Goal: Transaction & Acquisition: Obtain resource

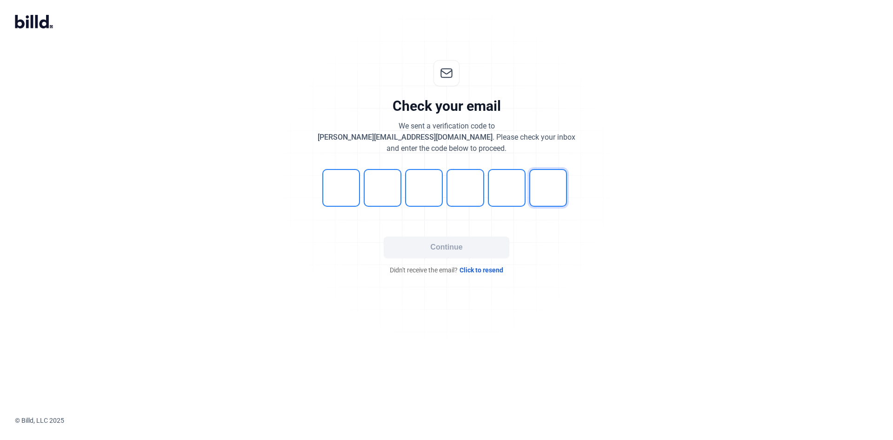
type input "5"
type input "3"
type input "5"
type input "1"
type input "3"
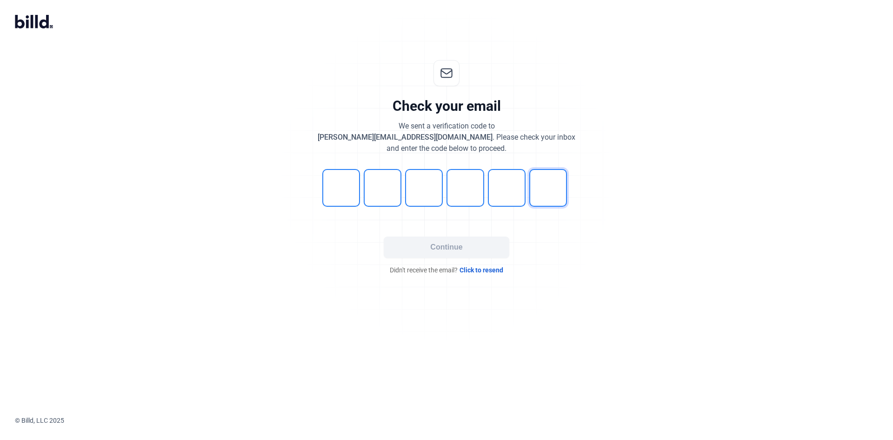
type input "1"
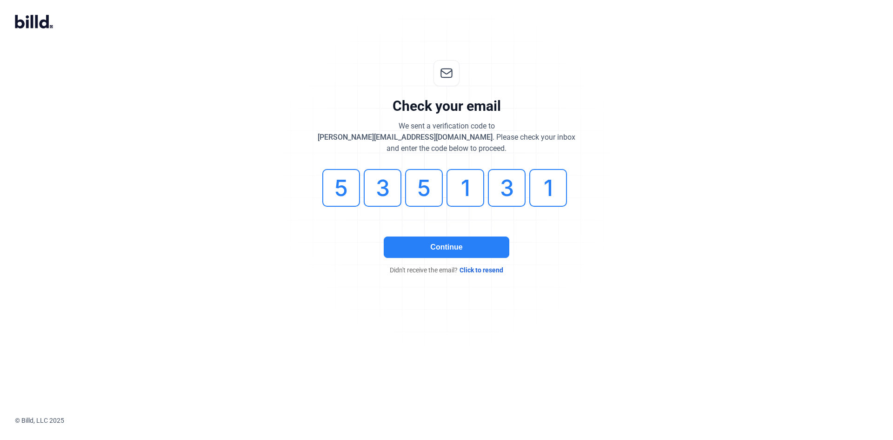
click at [457, 246] on button "Continue" at bounding box center [447, 246] width 126 height 21
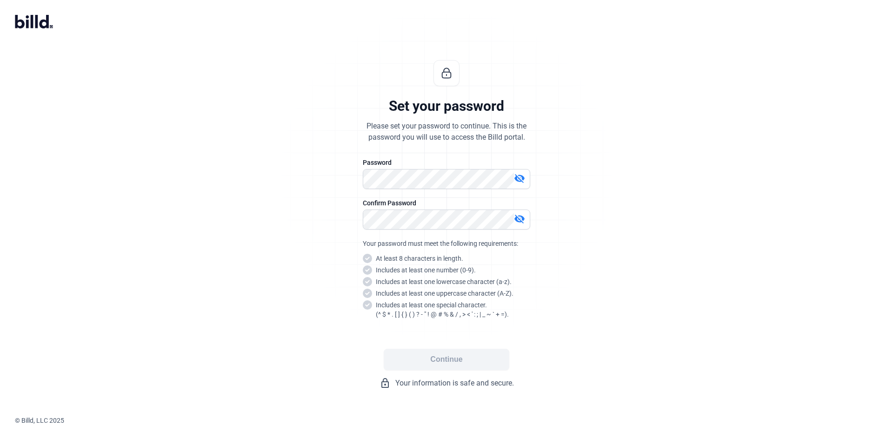
click at [509, 180] on span at bounding box center [508, 178] width 7 height 7
click at [508, 219] on span at bounding box center [508, 219] width 7 height 7
click at [507, 176] on span at bounding box center [508, 178] width 7 height 7
click at [561, 195] on div "Set your password Please set your password to continue. This is the password yo…" at bounding box center [446, 224] width 309 height 358
click at [523, 176] on mat-icon "visibility_off" at bounding box center [519, 178] width 11 height 11
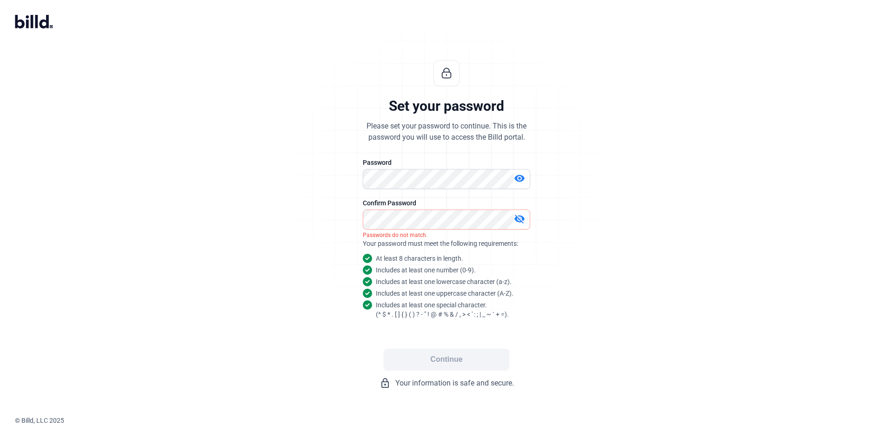
click at [519, 216] on mat-icon "visibility_off" at bounding box center [519, 218] width 11 height 11
click at [630, 207] on div "Set your password Please set your password to continue. This is the password yo…" at bounding box center [446, 224] width 893 height 358
click at [474, 367] on button "Continue" at bounding box center [447, 358] width 126 height 21
click at [605, 215] on div "Set your password Please set your password to continue. This is the password yo…" at bounding box center [446, 224] width 893 height 358
click at [467, 361] on button "Continue" at bounding box center [447, 358] width 126 height 21
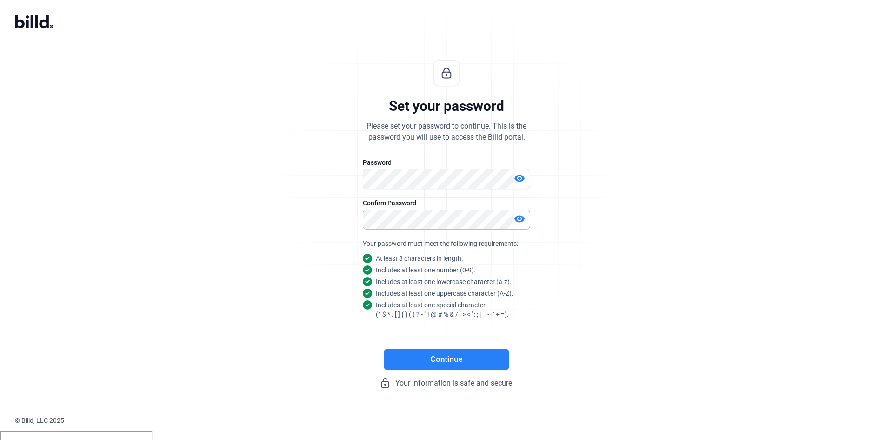
click at [253, 217] on div "Set your password Please set your password to continue. This is the password yo…" at bounding box center [446, 224] width 893 height 358
click at [590, 243] on div "Set your password Please set your password to continue. This is the password yo…" at bounding box center [446, 224] width 309 height 358
click at [467, 366] on button "Continue" at bounding box center [447, 358] width 126 height 21
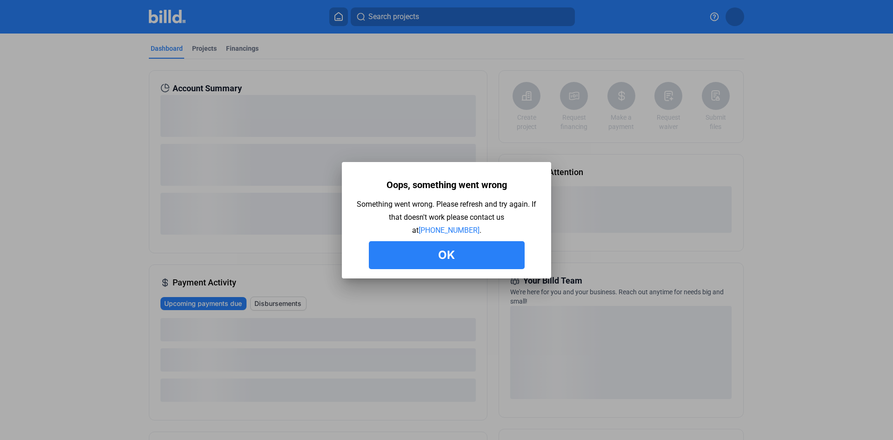
click at [482, 254] on button "Ok" at bounding box center [447, 255] width 156 height 28
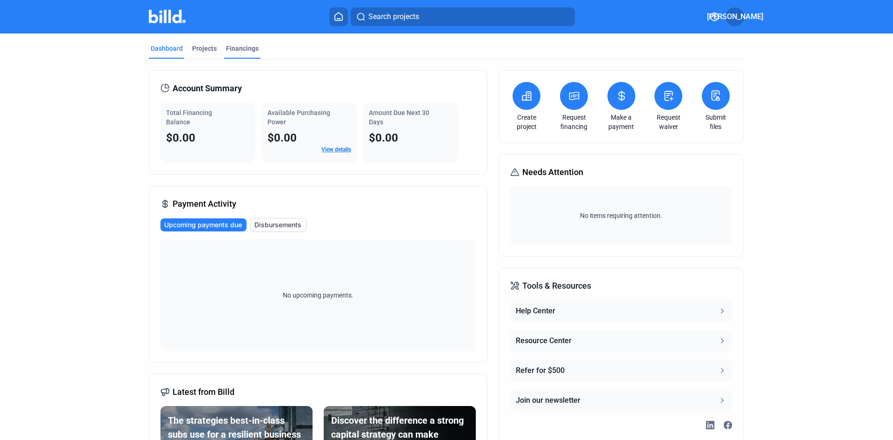
click at [247, 49] on div "Financings" at bounding box center [242, 48] width 33 height 9
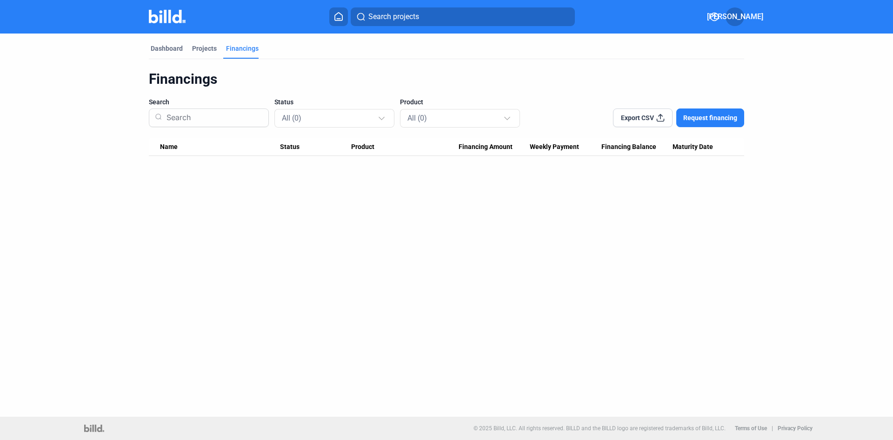
click at [696, 116] on span "Request financing" at bounding box center [710, 117] width 54 height 9
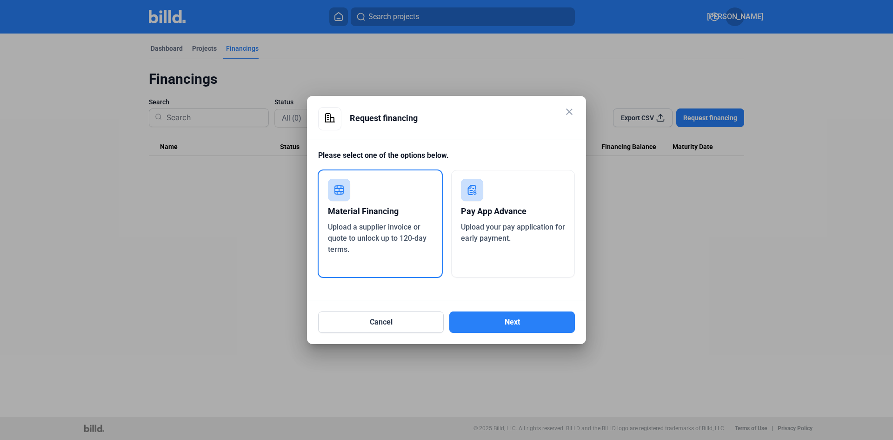
click at [477, 221] on div "Pay App Advance" at bounding box center [513, 211] width 105 height 20
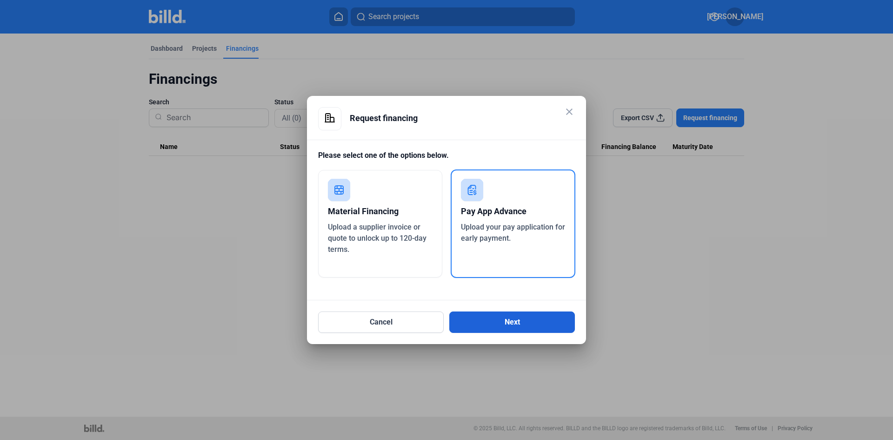
click at [493, 320] on button "Next" at bounding box center [512, 321] width 126 height 21
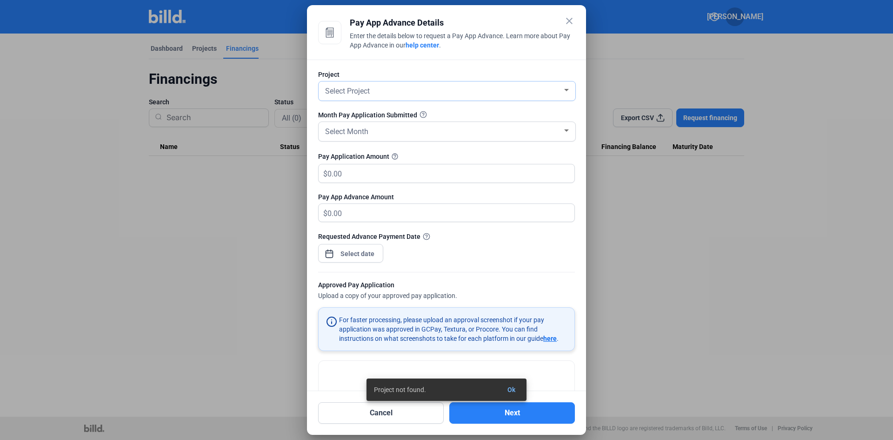
click at [403, 91] on div "Select Project" at bounding box center [442, 90] width 239 height 13
click at [403, 91] on span "add Create new project" at bounding box center [444, 90] width 243 height 17
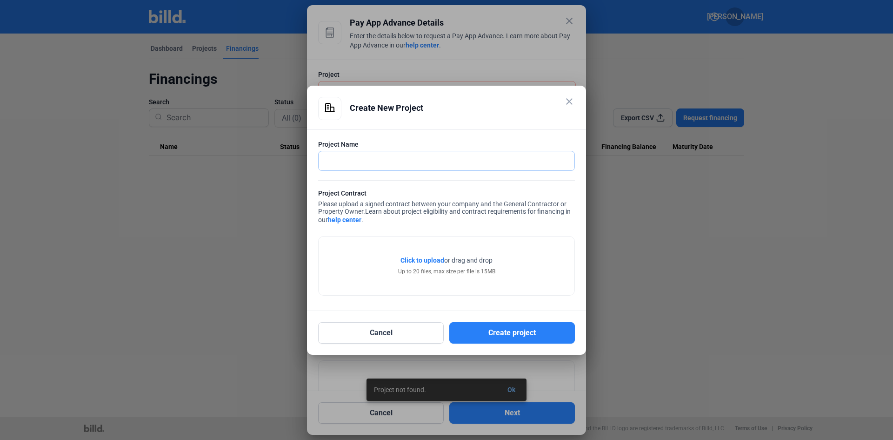
click at [369, 168] on input "text" at bounding box center [442, 160] width 246 height 19
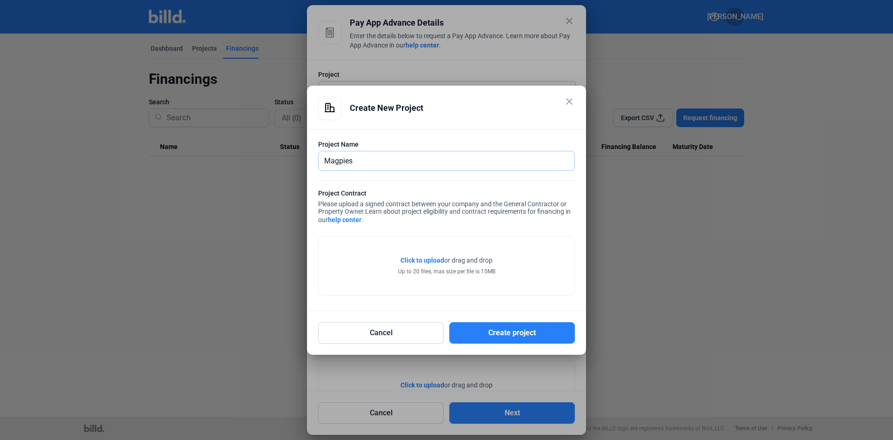
type input "Magpies"
click at [419, 260] on span "Click to upload" at bounding box center [422, 259] width 44 height 7
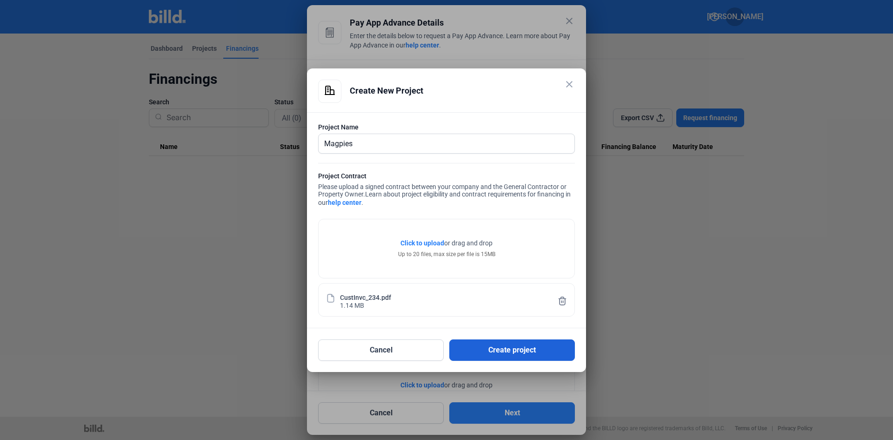
click at [533, 349] on button "Create project" at bounding box center [512, 349] width 126 height 21
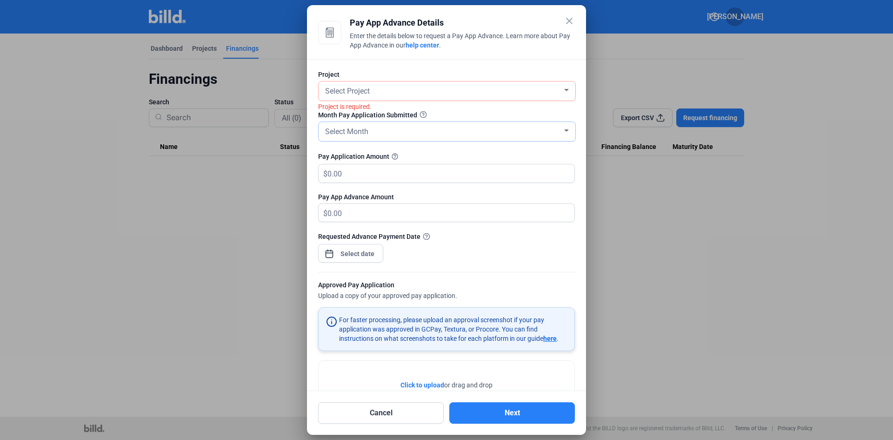
click at [378, 129] on div "Select Month" at bounding box center [442, 130] width 239 height 13
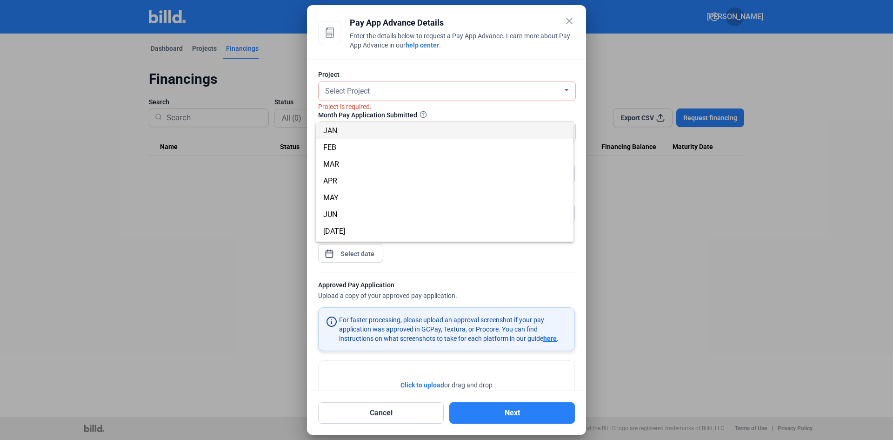
click at [379, 92] on div at bounding box center [446, 220] width 893 height 440
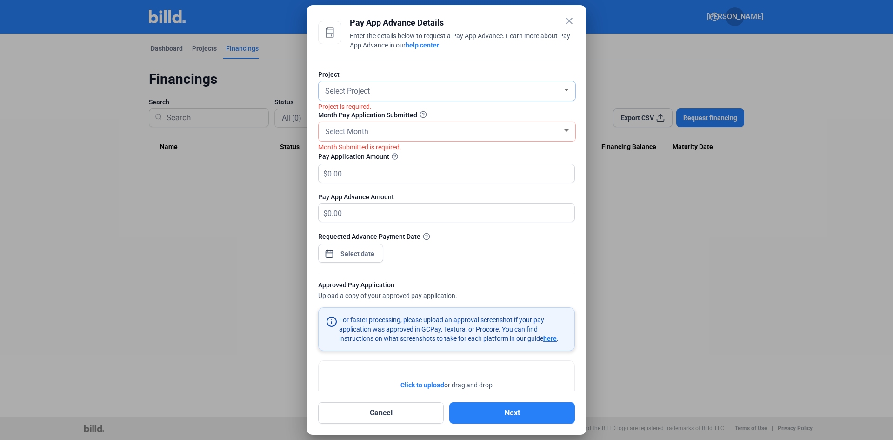
click at [390, 90] on div "Select Project" at bounding box center [442, 90] width 239 height 13
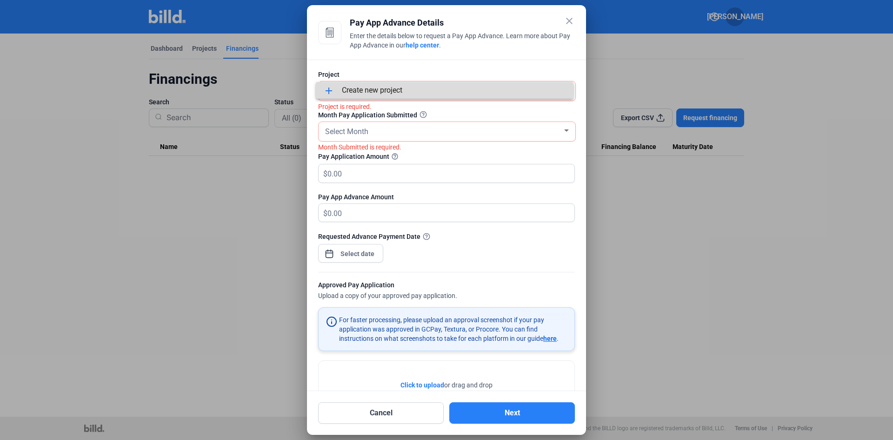
click at [390, 90] on span "add Create new project" at bounding box center [444, 90] width 243 height 17
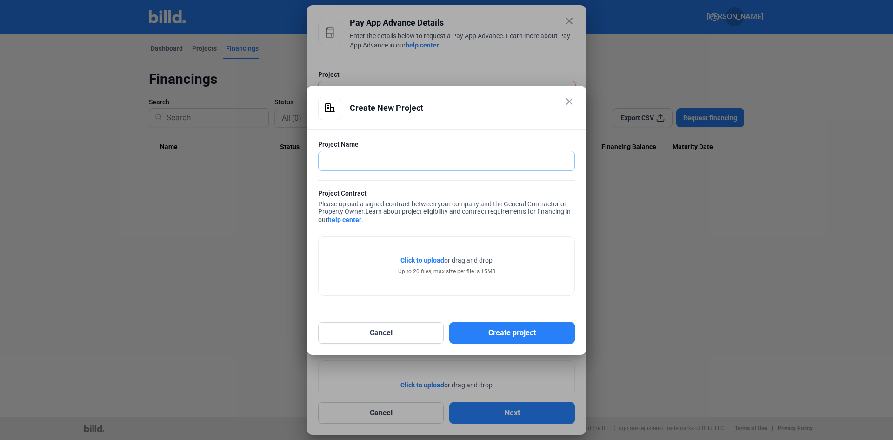
click at [377, 162] on input "text" at bounding box center [442, 160] width 246 height 19
type input "Magpies"
click at [421, 258] on span "Click to upload" at bounding box center [422, 259] width 44 height 7
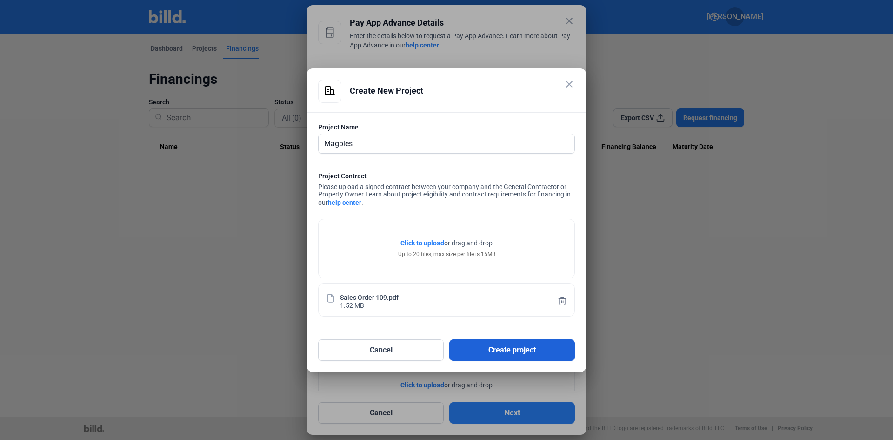
click at [514, 349] on button "Create project" at bounding box center [512, 349] width 126 height 21
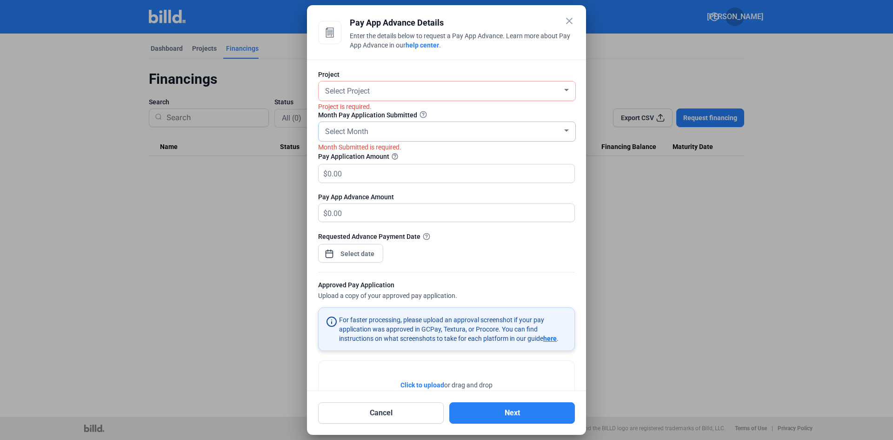
click at [455, 129] on div "Select Month" at bounding box center [442, 130] width 239 height 13
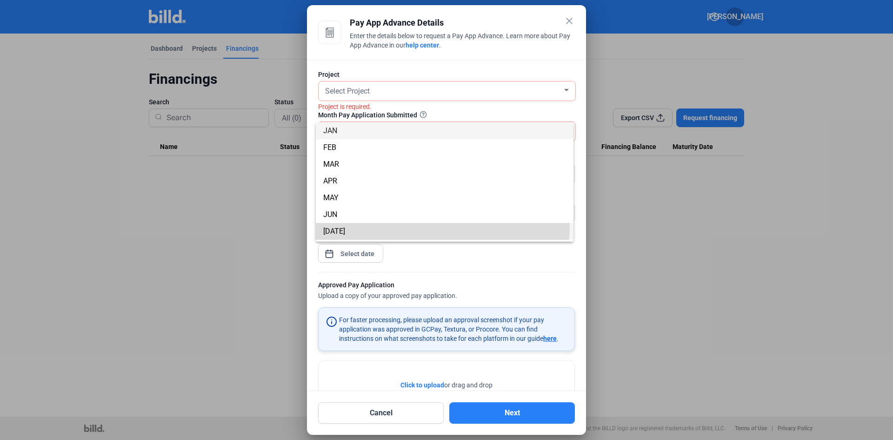
click at [413, 225] on span "JUL" at bounding box center [444, 231] width 243 height 17
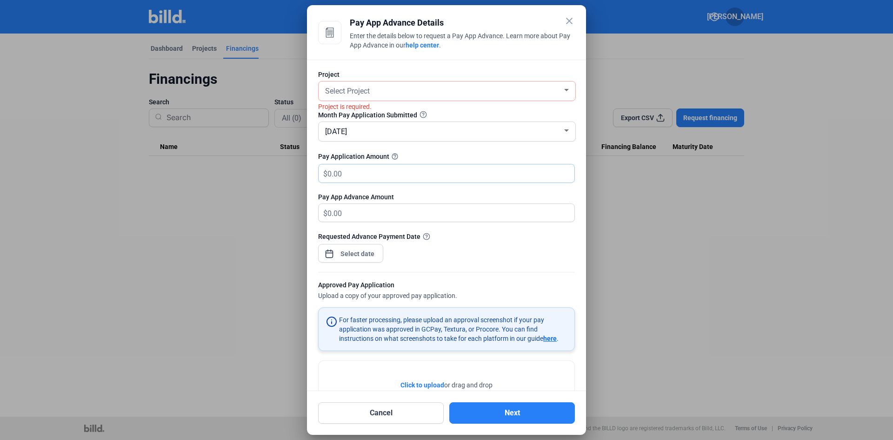
click at [420, 164] on input "text" at bounding box center [445, 173] width 236 height 18
type input "5"
type input "5.00"
type input "50"
type input "50.00"
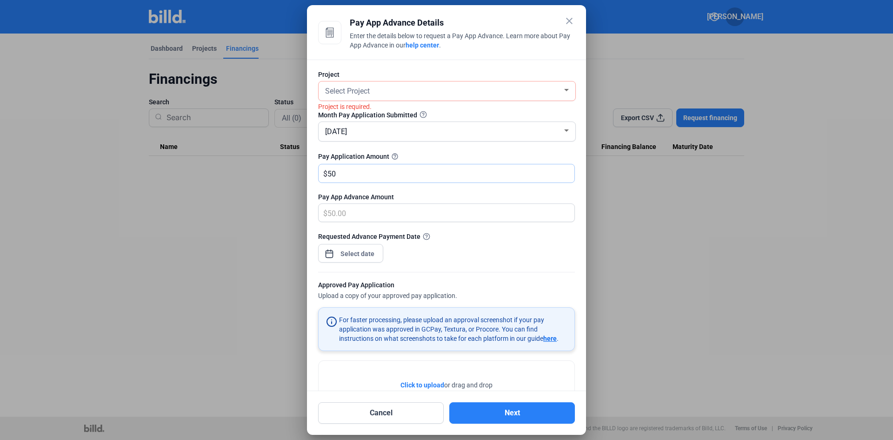
type input "507"
type input "507.00"
type input "5070"
type input "5,070.00"
type input "5,0700"
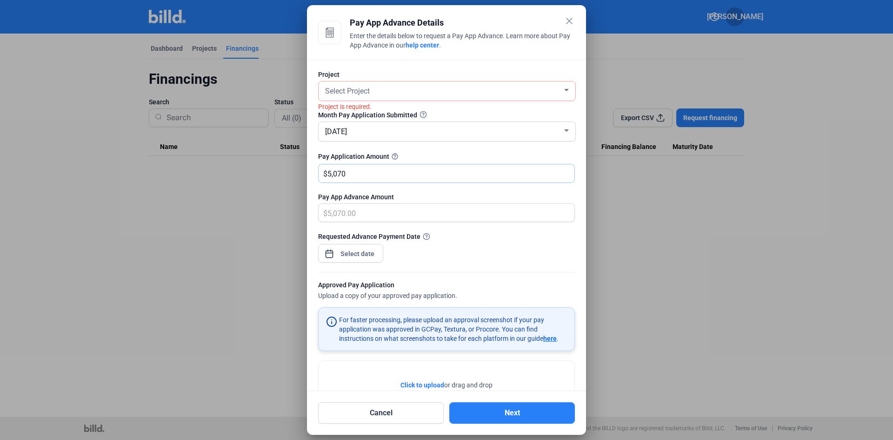
type input "50,700.00"
type input "50,700"
click at [355, 254] on div "close Pay App Advance Details Enter the details below to request a Pay App Adva…" at bounding box center [446, 220] width 893 height 440
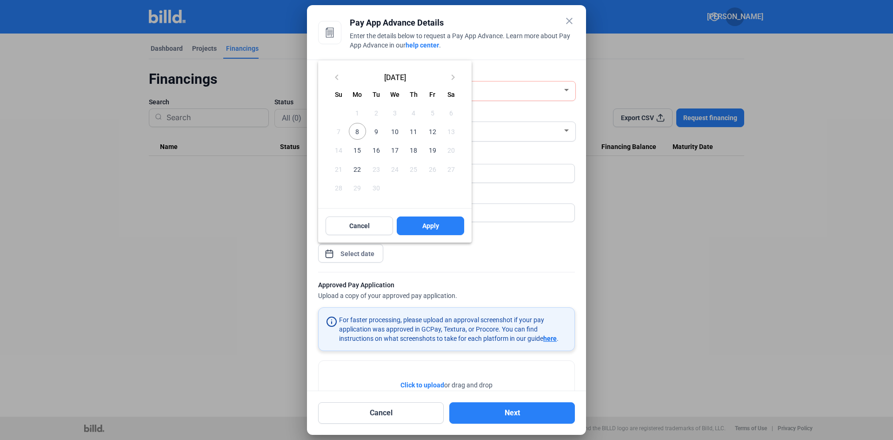
click at [378, 129] on span "9" at bounding box center [376, 131] width 17 height 17
click at [424, 222] on span "Apply" at bounding box center [430, 225] width 17 height 9
type input "Sep 09, 2025"
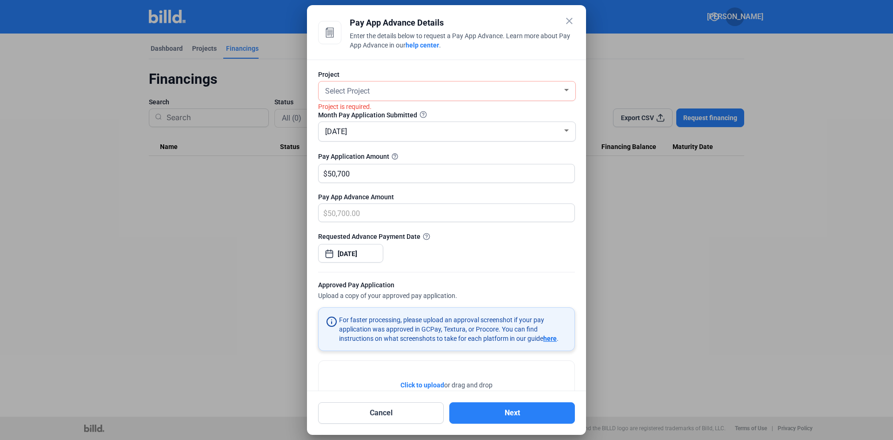
click at [486, 256] on div "Requested Advance Payment Date Sep 09, 2025" at bounding box center [446, 251] width 257 height 40
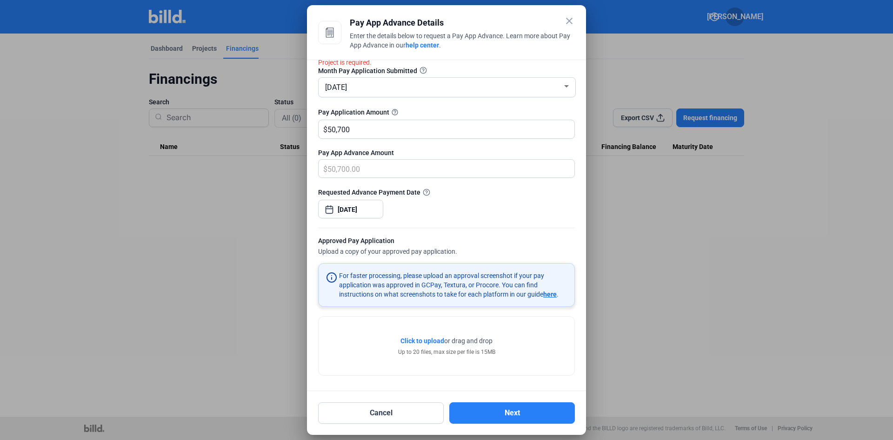
click at [553, 294] on span "here" at bounding box center [549, 293] width 13 height 7
click at [427, 339] on span "Click to upload" at bounding box center [422, 340] width 44 height 7
click at [419, 341] on span "Click to upload" at bounding box center [422, 339] width 44 height 7
click at [529, 410] on button "Next" at bounding box center [512, 412] width 126 height 21
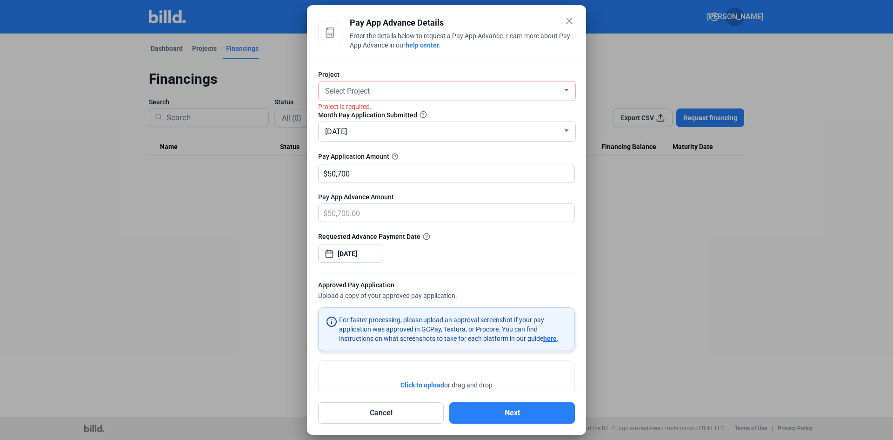
click at [445, 100] on div "Select Project" at bounding box center [446, 90] width 247 height 19
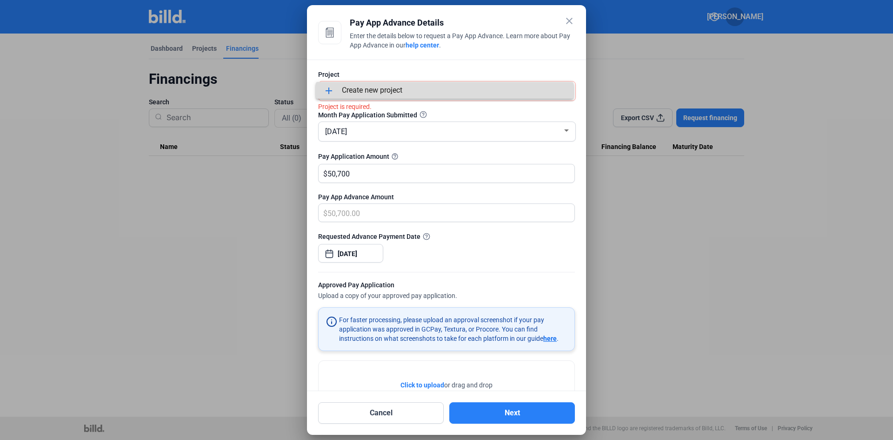
click at [440, 89] on span "add Create new project" at bounding box center [444, 90] width 243 height 17
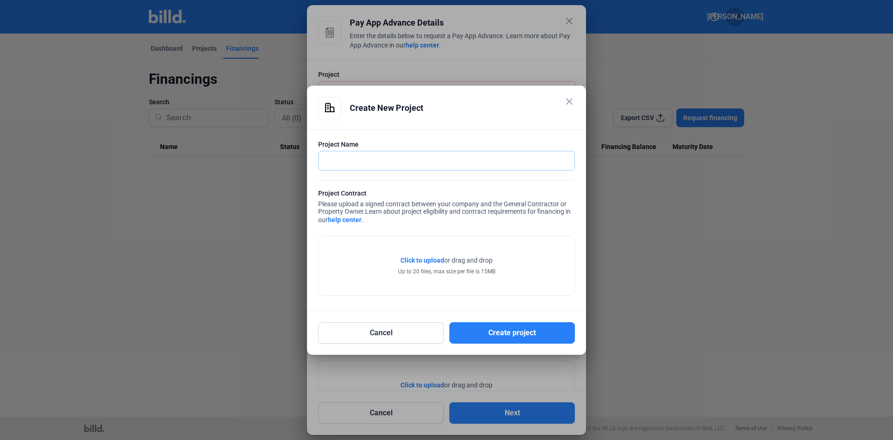
click at [404, 159] on input "text" at bounding box center [442, 160] width 246 height 19
type input "Magpie"
click at [429, 259] on span "Click to upload" at bounding box center [422, 259] width 44 height 7
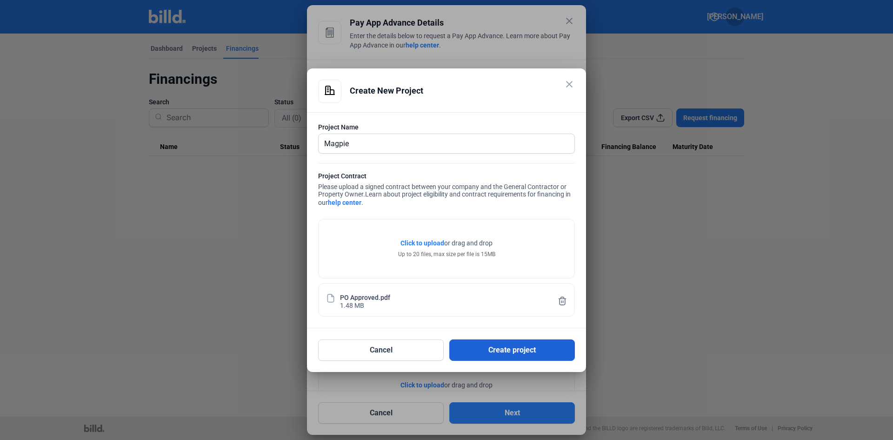
click at [533, 351] on button "Create project" at bounding box center [512, 349] width 126 height 21
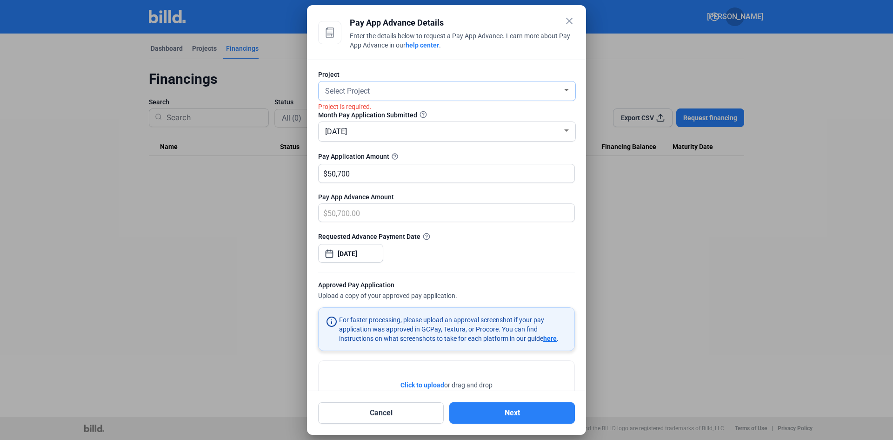
click at [488, 92] on div "Select Project" at bounding box center [442, 90] width 239 height 13
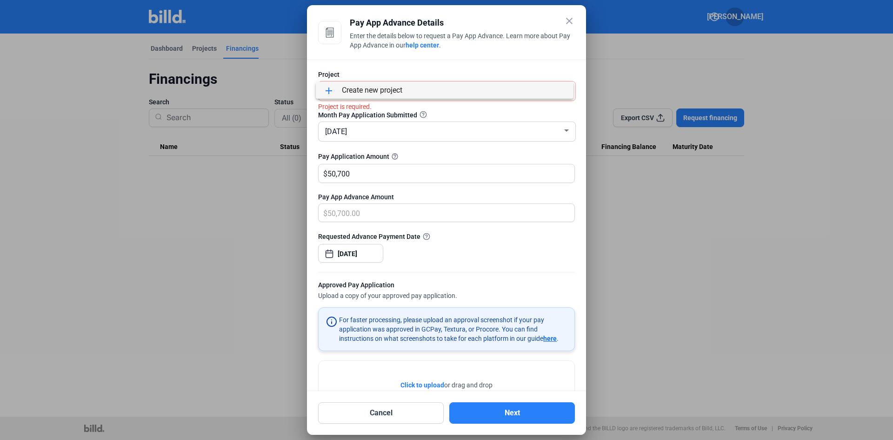
click at [489, 92] on span "add Create new project" at bounding box center [444, 90] width 243 height 17
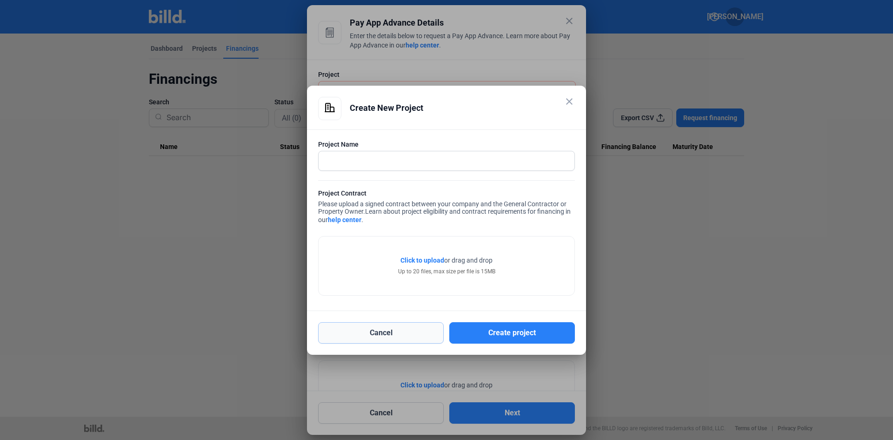
click at [400, 332] on button "Cancel" at bounding box center [381, 332] width 126 height 21
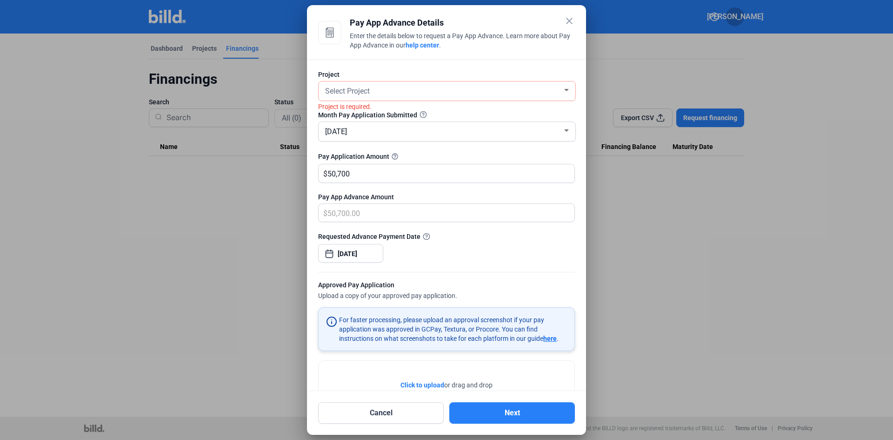
click at [571, 19] on mat-icon "close" at bounding box center [569, 20] width 11 height 11
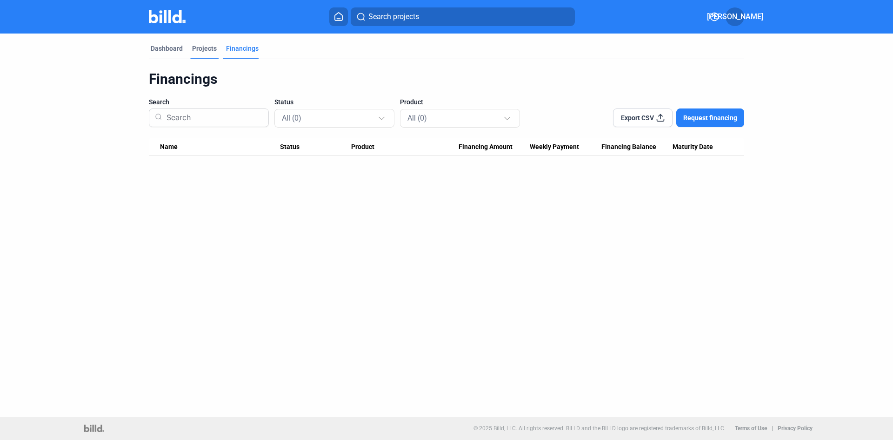
click at [204, 49] on div "Projects" at bounding box center [204, 48] width 25 height 9
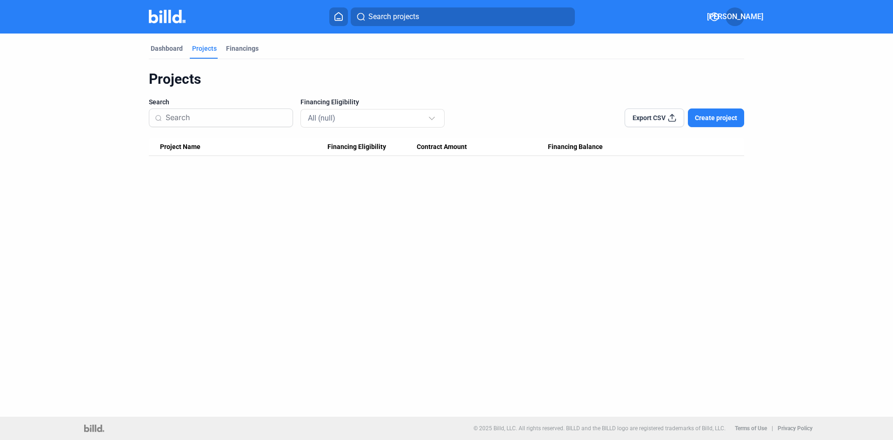
click at [696, 112] on button "Create project" at bounding box center [716, 117] width 56 height 19
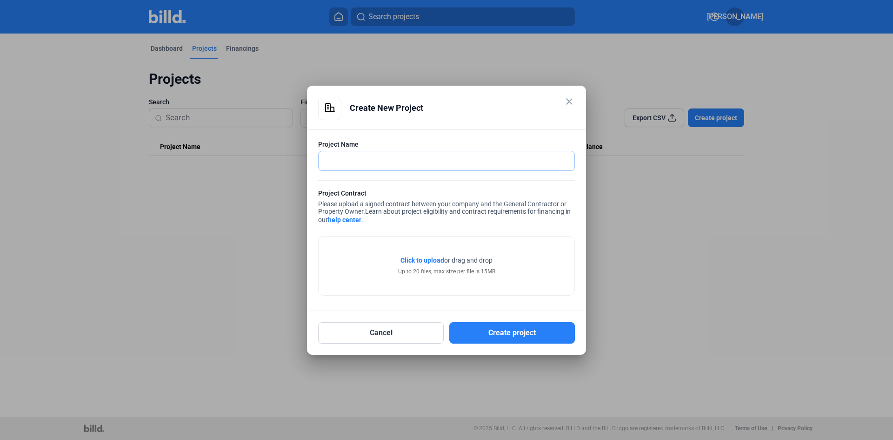
click at [400, 160] on input "text" at bounding box center [442, 160] width 246 height 19
type input "Magpie"
click at [420, 260] on span "Click to upload" at bounding box center [422, 259] width 44 height 7
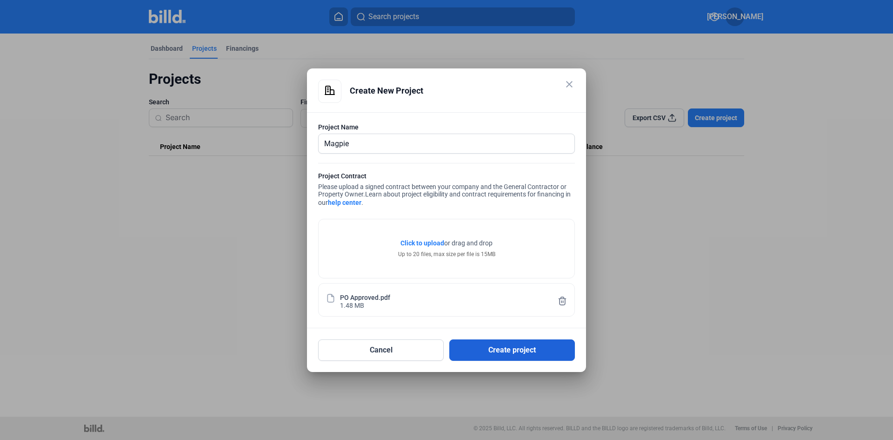
click at [550, 349] on button "Create project" at bounding box center [512, 349] width 126 height 21
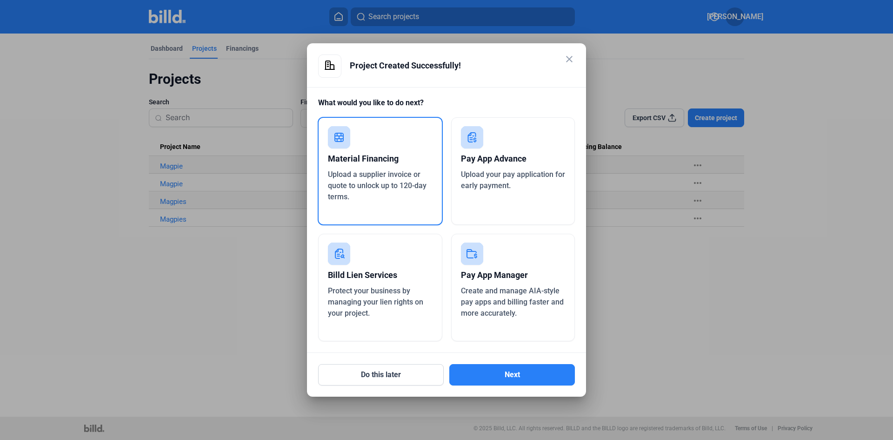
click at [493, 176] on span "Upload your pay application for early payment." at bounding box center [513, 180] width 104 height 20
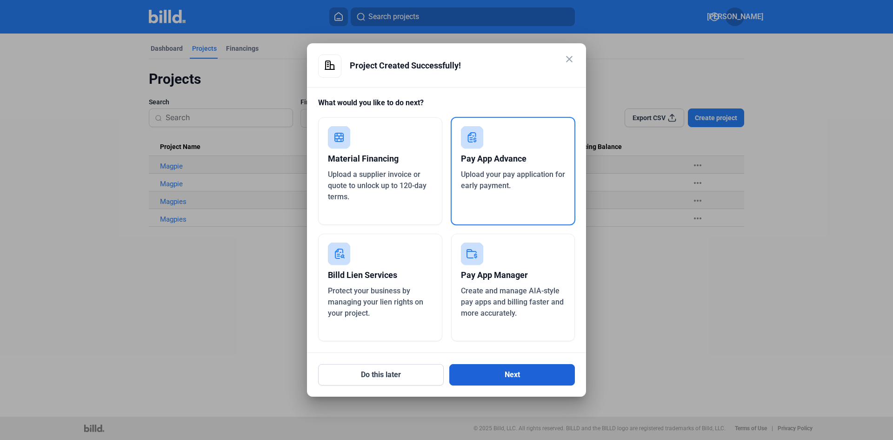
click at [527, 364] on button "Next" at bounding box center [512, 374] width 126 height 21
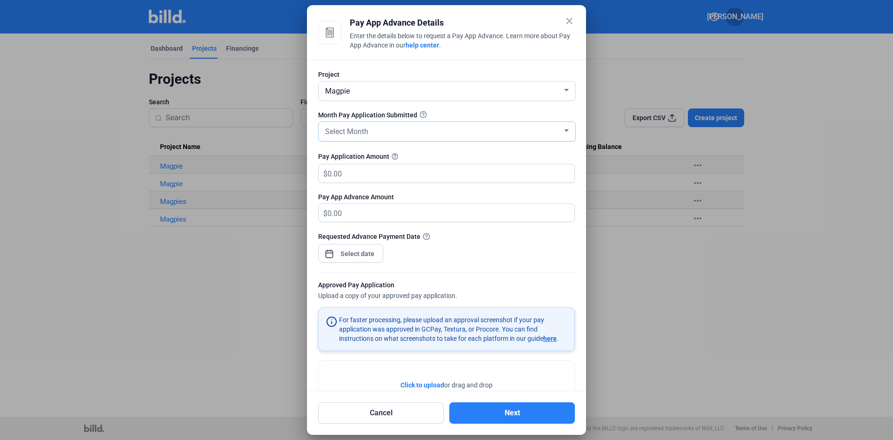
click at [376, 131] on div "Select Month" at bounding box center [442, 130] width 239 height 13
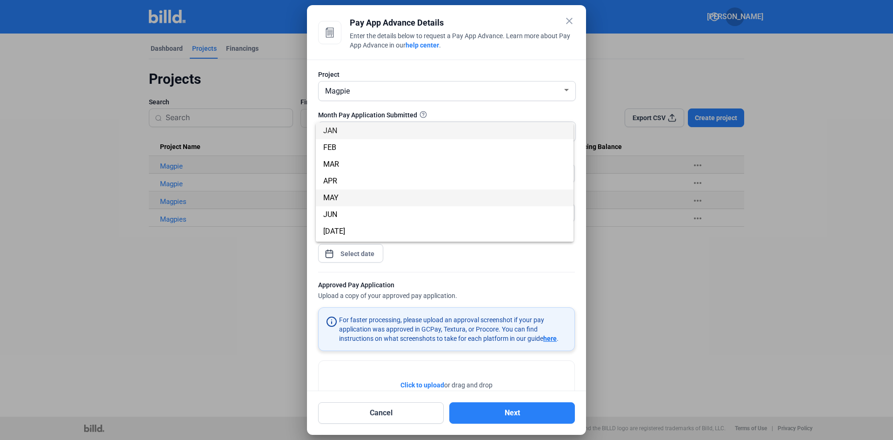
click at [377, 193] on span "MAY" at bounding box center [444, 197] width 243 height 17
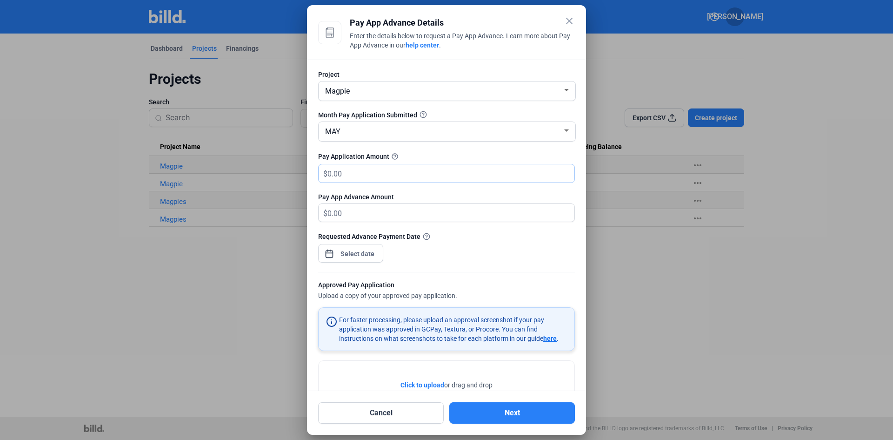
click at [382, 173] on input "text" at bounding box center [445, 173] width 236 height 18
type input "5"
type input "5.00"
type input "50"
type input "50.00"
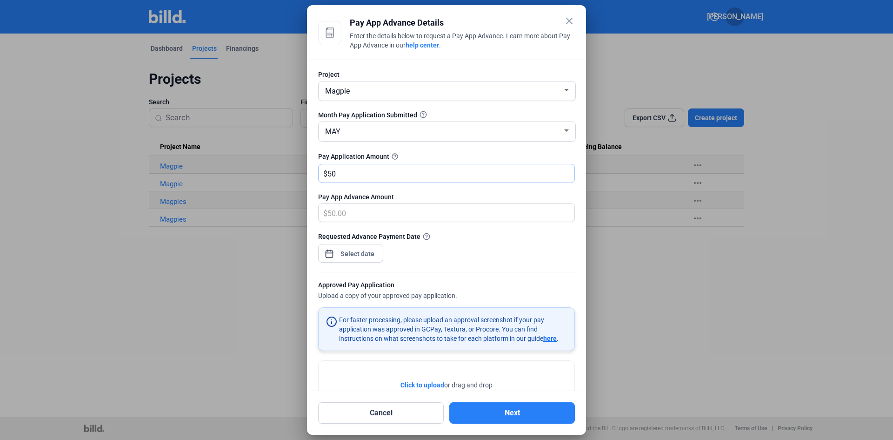
type input "507"
type input "507.00"
type input "5,070"
type input "5,070.00"
type input "5,0700"
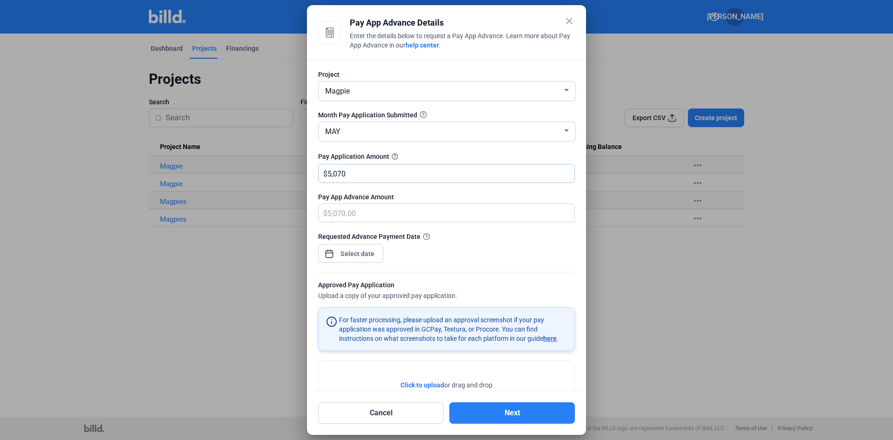
type input "50,700.00"
type input "50,700"
click at [458, 252] on div "Requested Advance Payment Date" at bounding box center [446, 251] width 257 height 40
click at [373, 134] on div "MAY" at bounding box center [442, 130] width 239 height 13
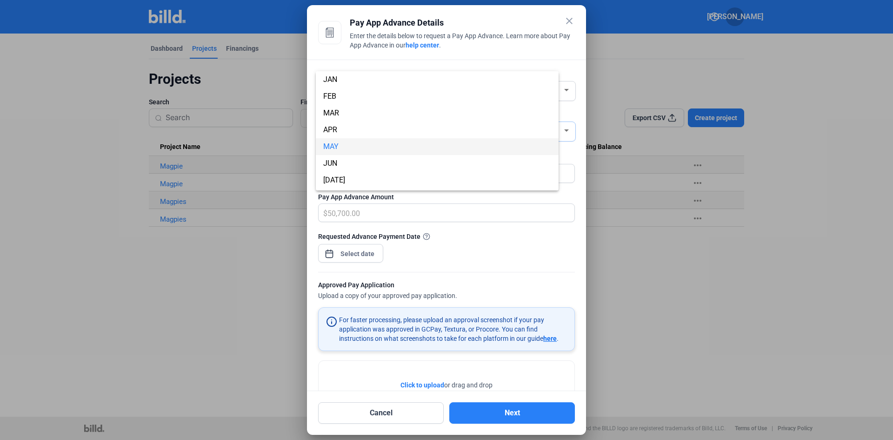
scroll to position [16, 0]
click at [366, 166] on span "JUL" at bounding box center [444, 164] width 243 height 17
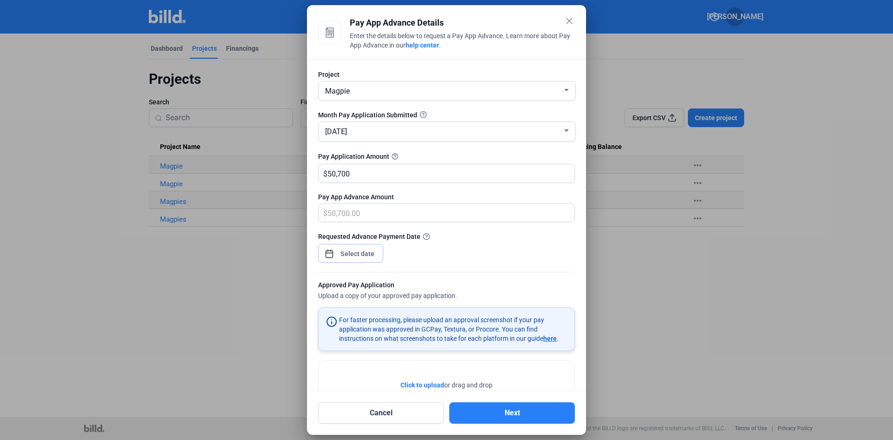
click at [342, 249] on div "close Pay App Advance Details Enter the details below to request a Pay App Adva…" at bounding box center [446, 220] width 893 height 440
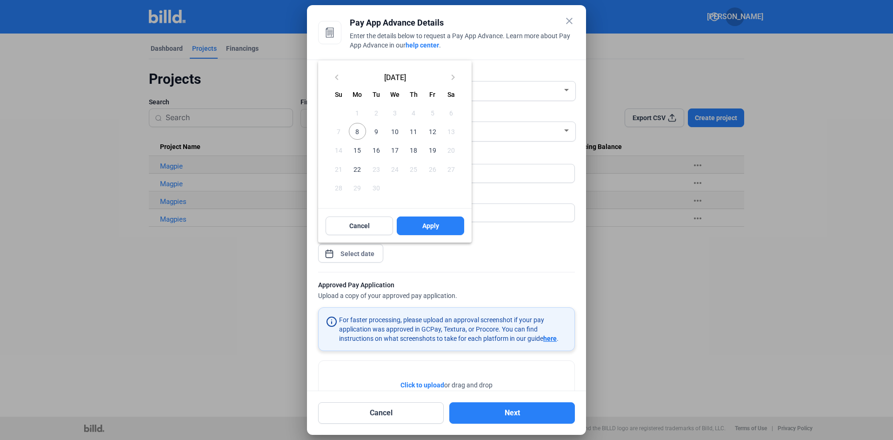
click at [377, 126] on span "9" at bounding box center [376, 131] width 17 height 17
click at [414, 223] on button "Apply" at bounding box center [430, 225] width 67 height 19
type input "Sep 09, 2025"
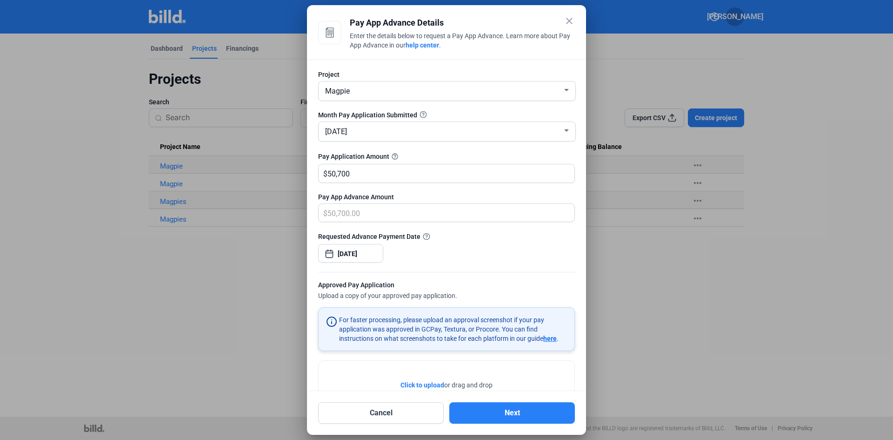
click at [494, 255] on div "Requested Advance Payment Date Sep 09, 2025" at bounding box center [446, 251] width 257 height 40
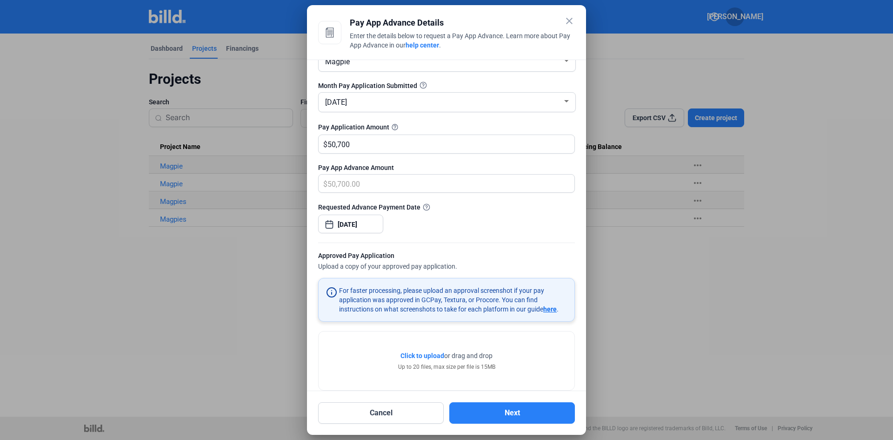
scroll to position [45, 0]
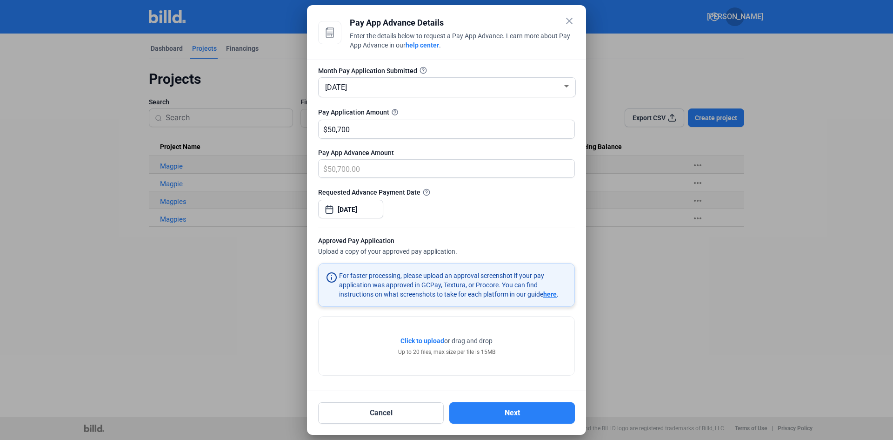
click at [426, 340] on span "Click to upload" at bounding box center [422, 340] width 44 height 7
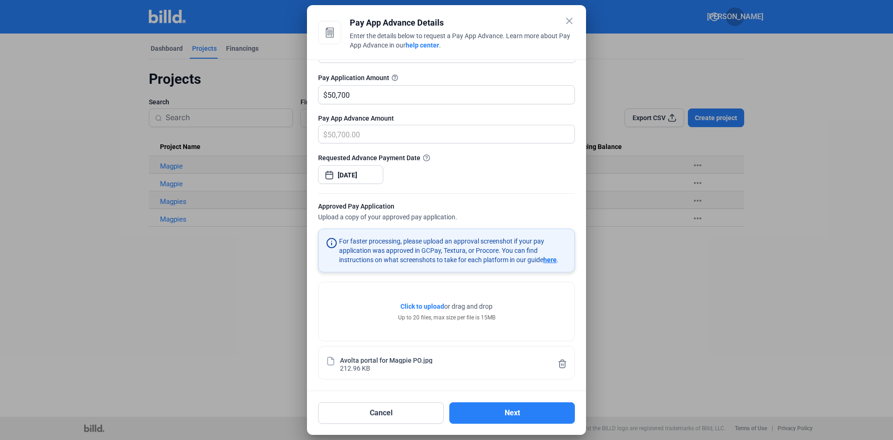
click at [413, 305] on span "Click to upload" at bounding box center [422, 305] width 44 height 7
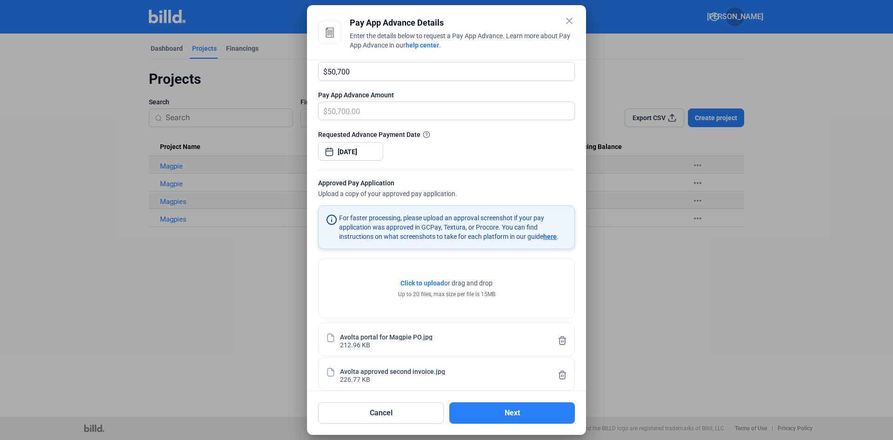
scroll to position [114, 0]
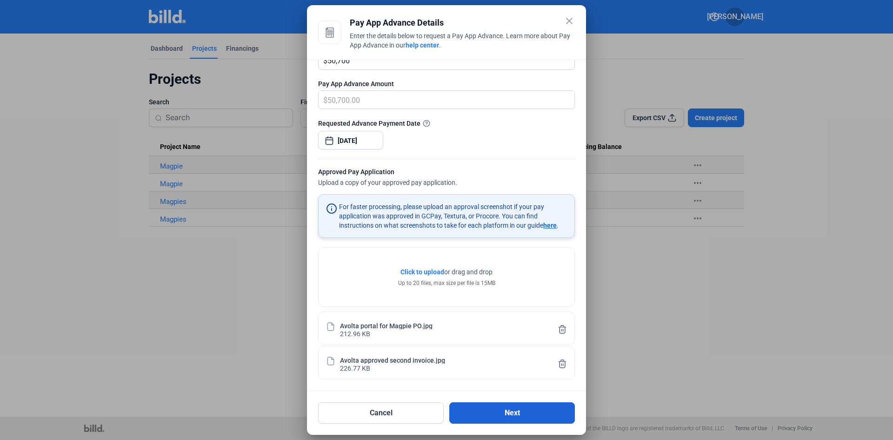
click at [487, 409] on button "Next" at bounding box center [512, 412] width 126 height 21
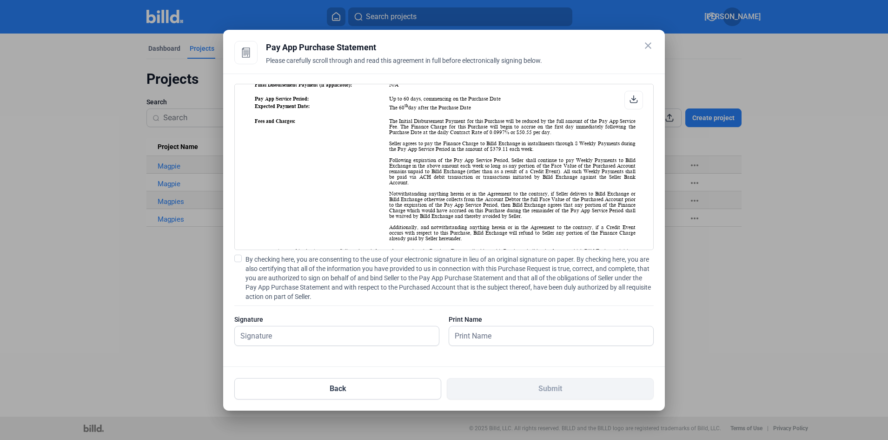
scroll to position [279, 0]
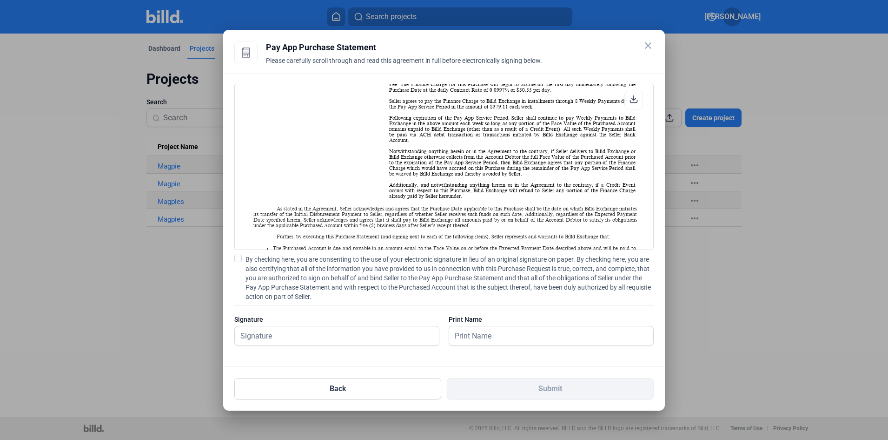
click at [238, 259] on span at bounding box center [237, 257] width 7 height 7
click at [0, 0] on input "By checking here, you are consenting to the use of your electronic signature in…" at bounding box center [0, 0] width 0 height 0
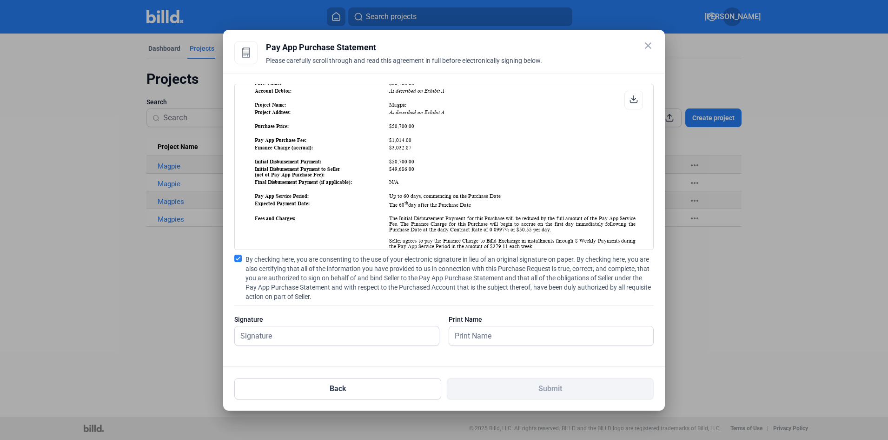
scroll to position [93, 0]
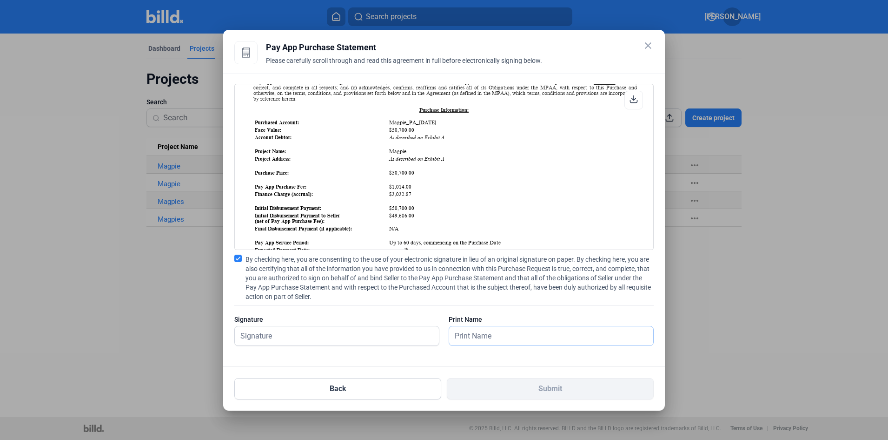
click at [494, 337] on input "text" at bounding box center [551, 335] width 204 height 19
type input "Jose Aguilar"
click at [323, 332] on input "text" at bounding box center [332, 335] width 194 height 19
click at [253, 333] on input "text" at bounding box center [337, 335] width 204 height 19
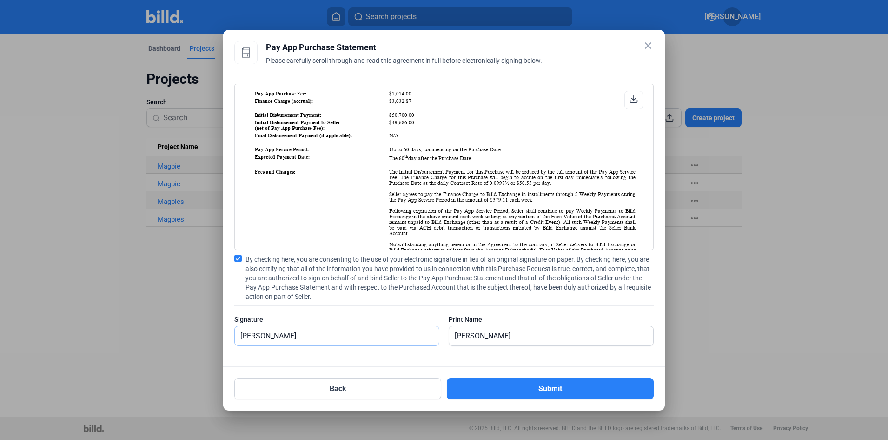
scroll to position [140, 0]
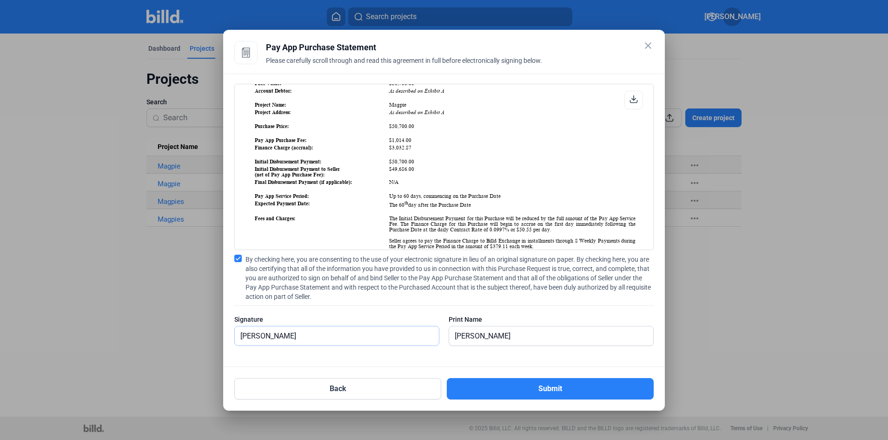
type input "Jose Aguilar"
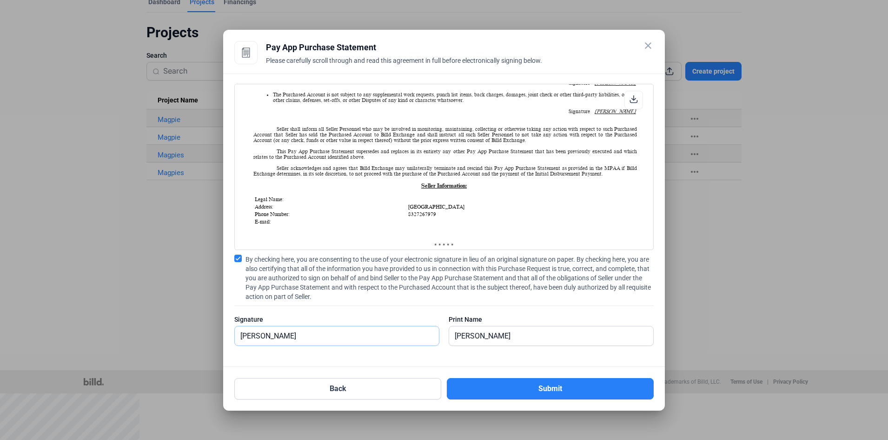
scroll to position [512, 0]
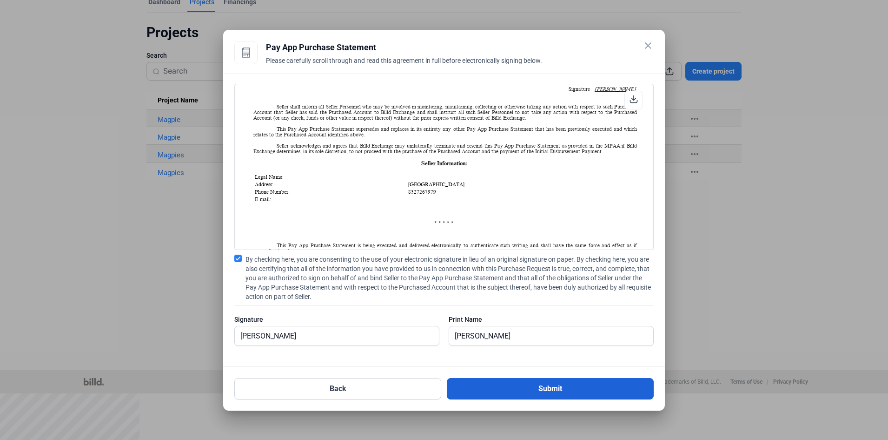
click at [540, 385] on button "Submit" at bounding box center [550, 388] width 207 height 21
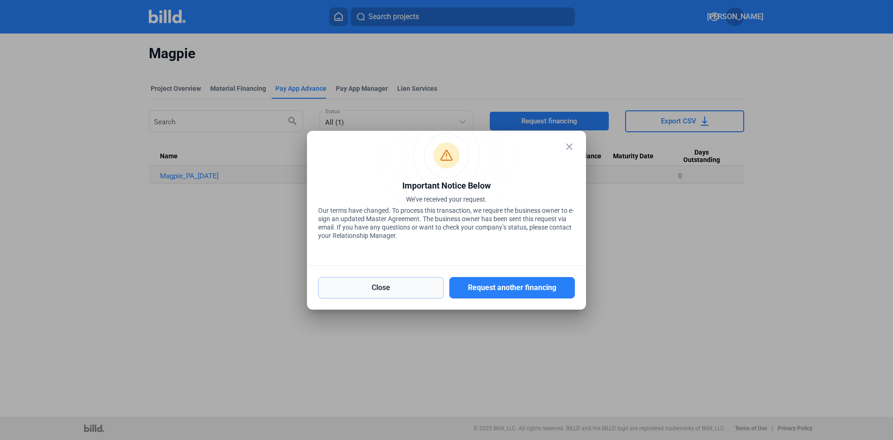
click at [433, 287] on button "Close" at bounding box center [381, 287] width 126 height 21
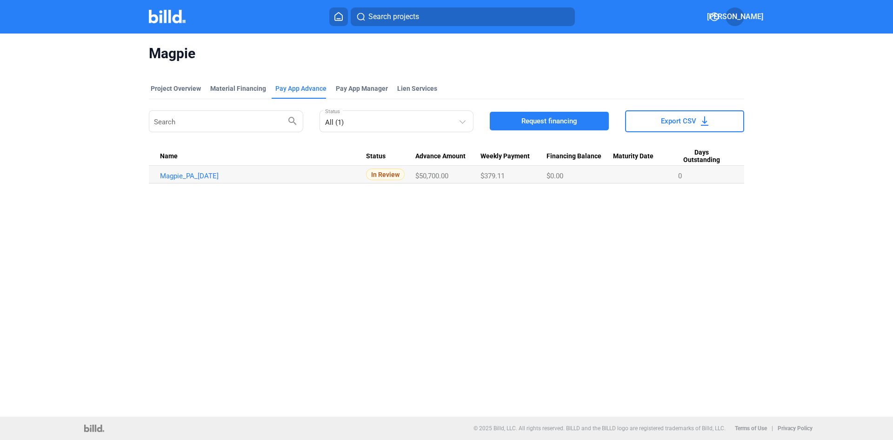
click at [737, 18] on span "JA" at bounding box center [735, 16] width 56 height 11
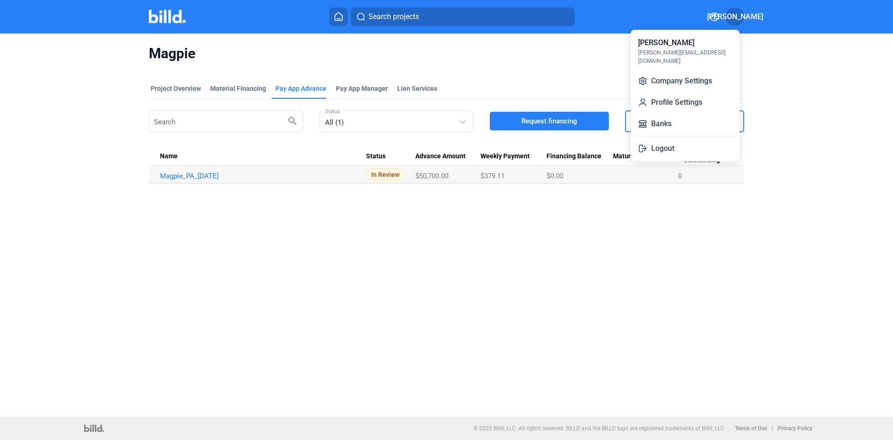
click at [737, 18] on div at bounding box center [446, 220] width 893 height 440
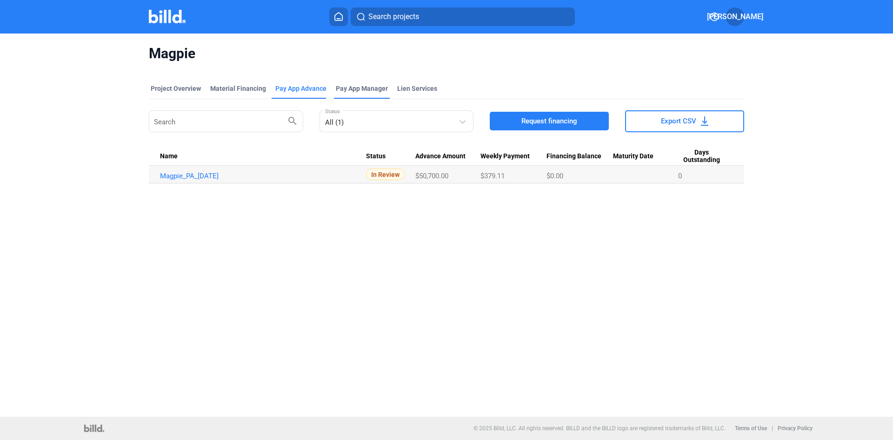
click at [356, 87] on span "Pay App Manager" at bounding box center [362, 88] width 52 height 9
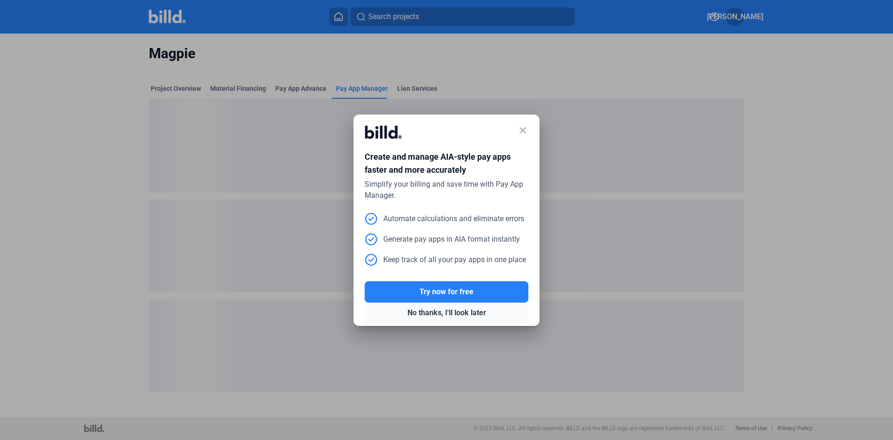
click at [467, 311] on button "No thanks, I'll look later" at bounding box center [447, 312] width 164 height 20
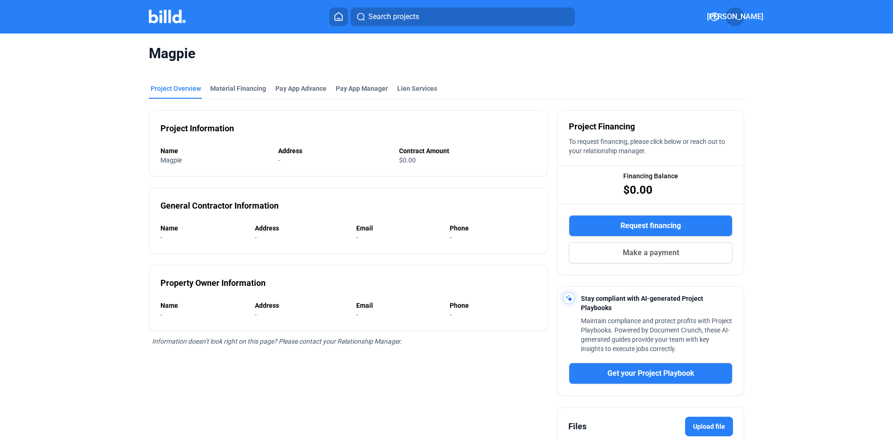
click at [674, 224] on span "Request financing" at bounding box center [651, 225] width 60 height 11
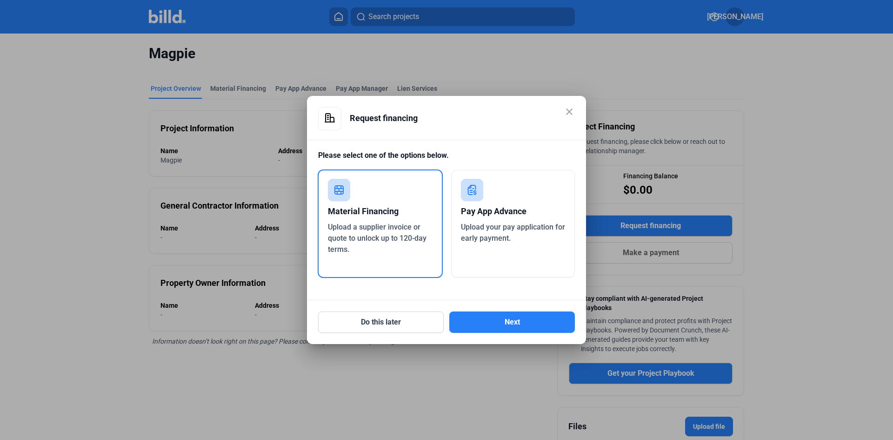
click at [514, 223] on span "Upload your pay application for early payment." at bounding box center [513, 232] width 104 height 20
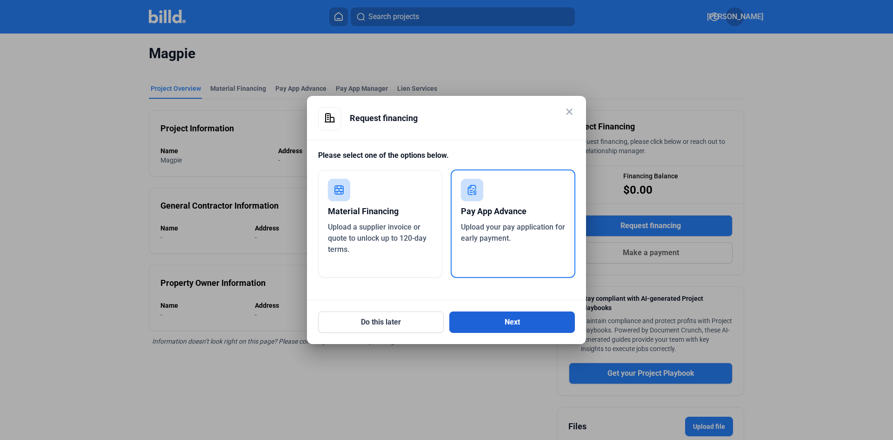
click at [498, 323] on button "Next" at bounding box center [512, 321] width 126 height 21
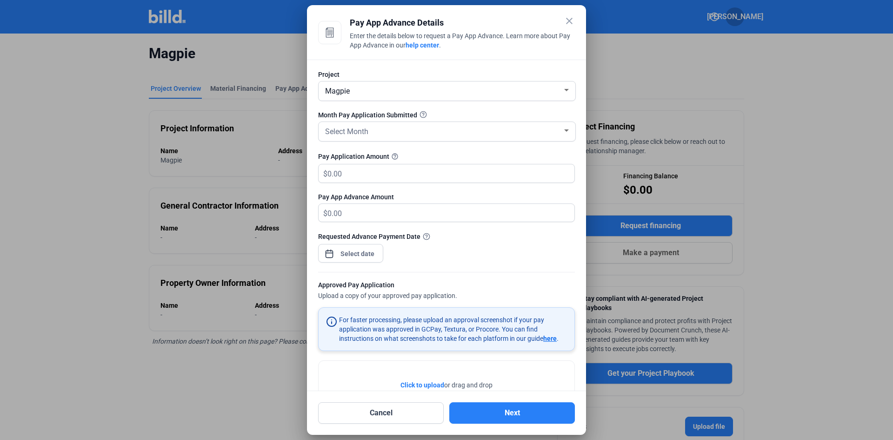
click at [571, 20] on mat-icon "close" at bounding box center [569, 20] width 11 height 11
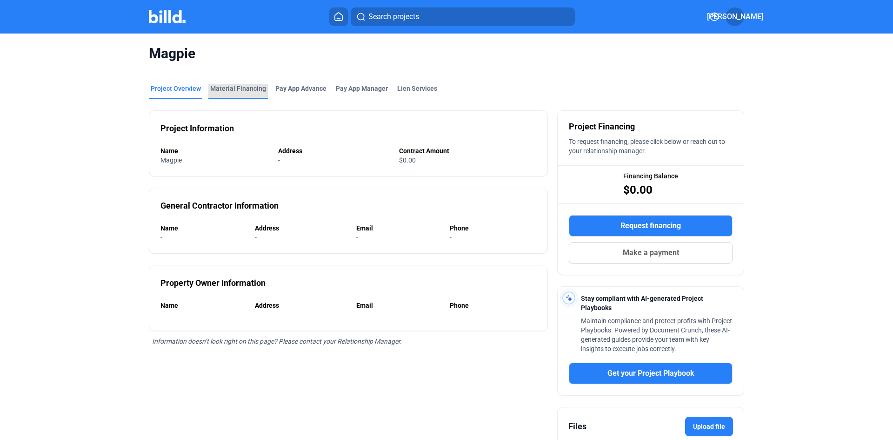
click at [251, 90] on div "Material Financing" at bounding box center [238, 88] width 56 height 9
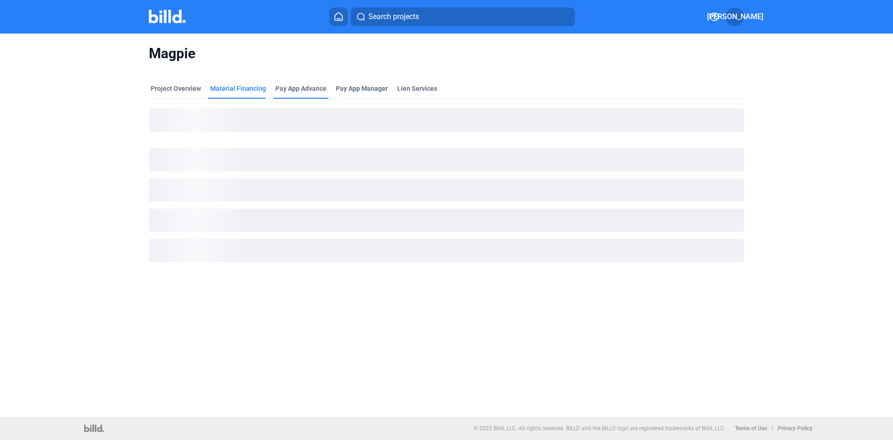
click at [295, 86] on div "Pay App Advance" at bounding box center [300, 88] width 51 height 9
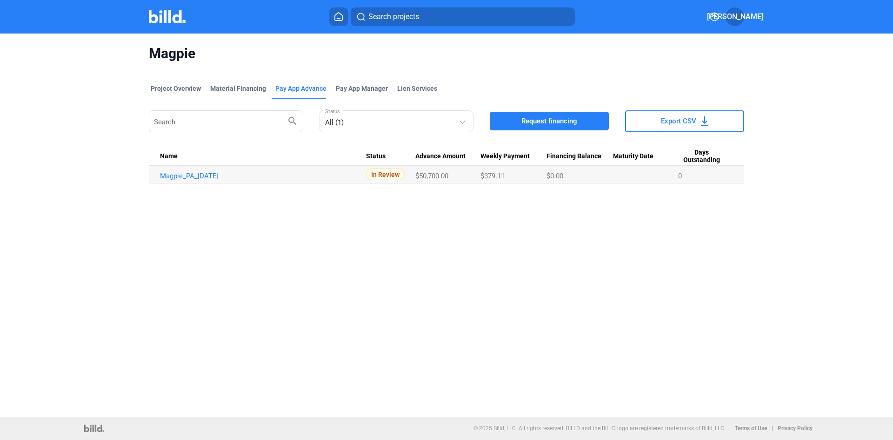
click at [338, 15] on icon at bounding box center [338, 16] width 9 height 9
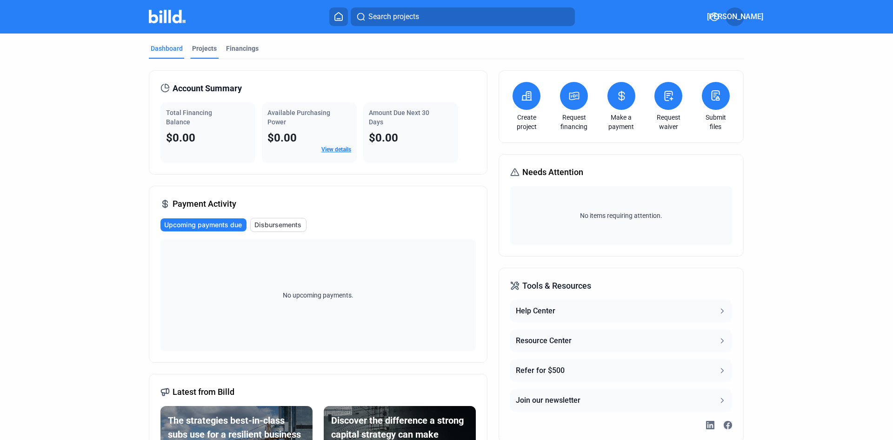
click at [199, 49] on div "Projects" at bounding box center [204, 48] width 25 height 9
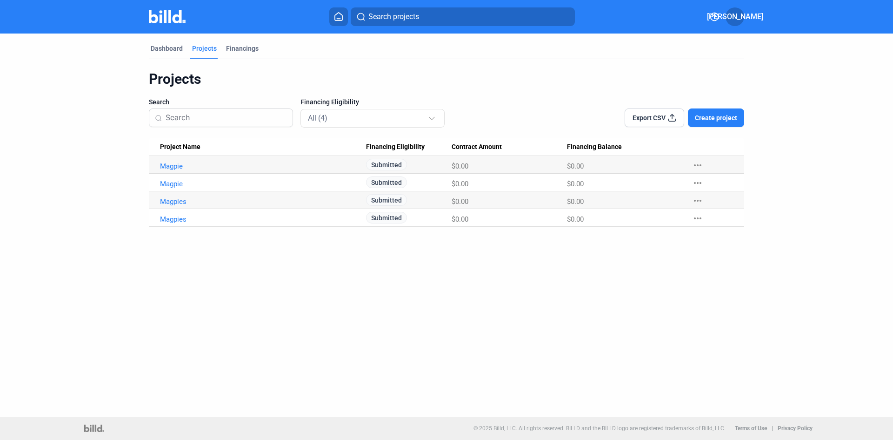
click at [695, 216] on mat-icon "more_horiz" at bounding box center [697, 218] width 11 height 11
click at [621, 251] on div at bounding box center [446, 220] width 893 height 440
click at [701, 163] on mat-icon "more_horiz" at bounding box center [697, 165] width 11 height 11
click at [651, 257] on div at bounding box center [446, 220] width 893 height 440
click at [166, 218] on link "Magpies" at bounding box center [263, 219] width 206 height 8
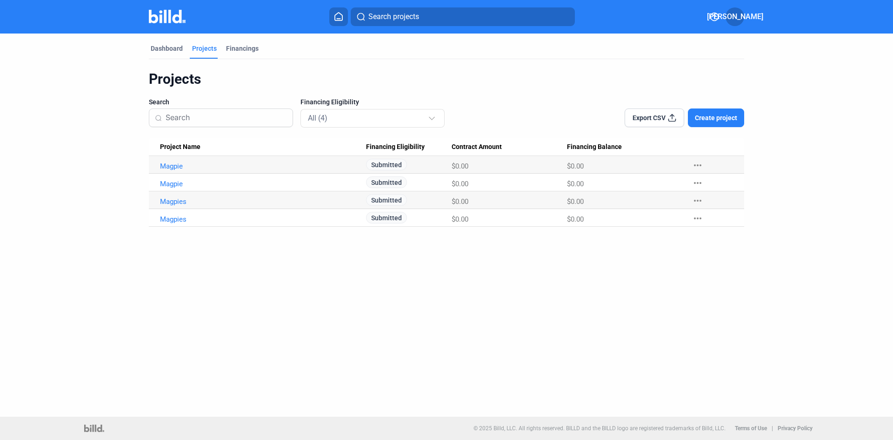
click at [701, 216] on mat-icon "more_horiz" at bounding box center [697, 218] width 11 height 11
click at [707, 284] on button "Mark Project Complete" at bounding box center [748, 282] width 130 height 22
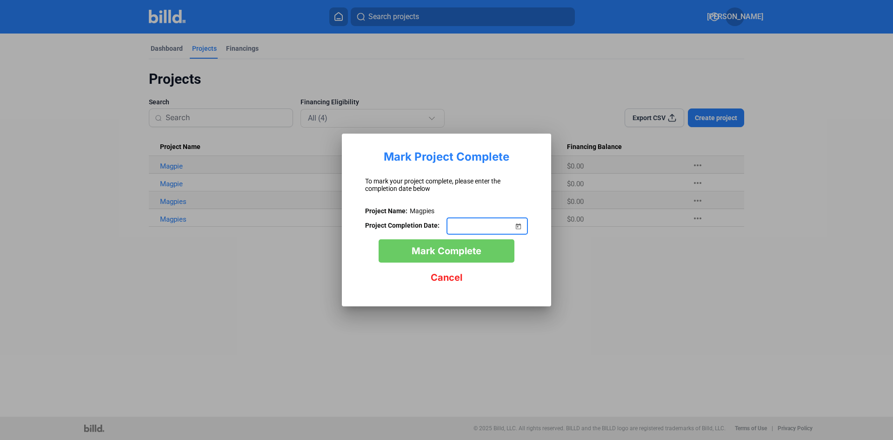
click at [446, 276] on span "Cancel" at bounding box center [447, 277] width 32 height 11
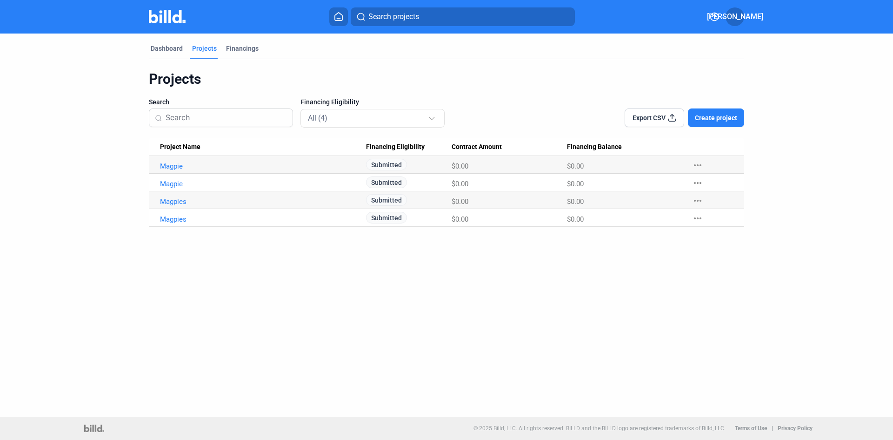
click at [647, 249] on div "Dashboard Projects Financings Projects Search Financing Eligibility All (4) Exp…" at bounding box center [446, 224] width 893 height 383
click at [701, 217] on mat-icon "more_horiz" at bounding box center [697, 218] width 11 height 11
click at [658, 253] on div at bounding box center [446, 220] width 893 height 440
click at [230, 47] on div "Financings" at bounding box center [242, 48] width 33 height 9
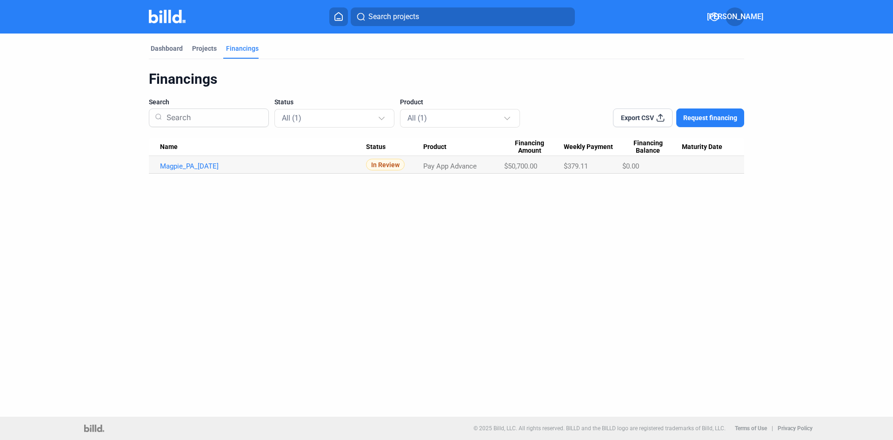
click at [732, 13] on span "JA" at bounding box center [735, 16] width 56 height 11
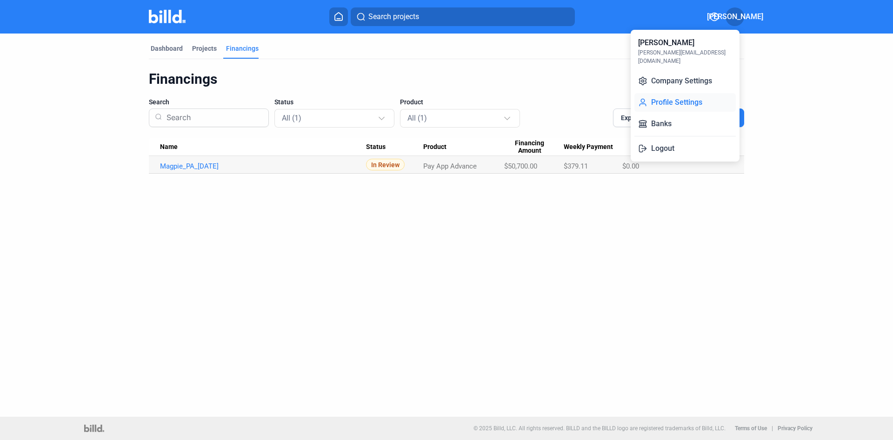
click at [682, 93] on button "Profile Settings" at bounding box center [684, 102] width 101 height 19
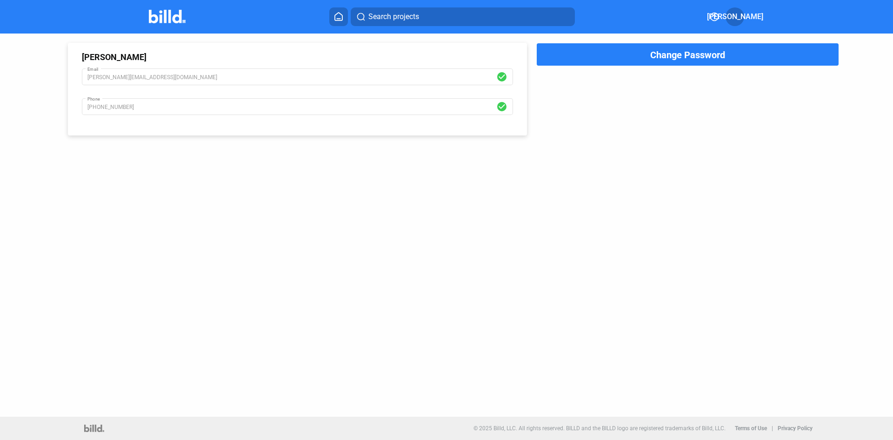
click at [716, 16] on icon at bounding box center [715, 17] width 8 height 8
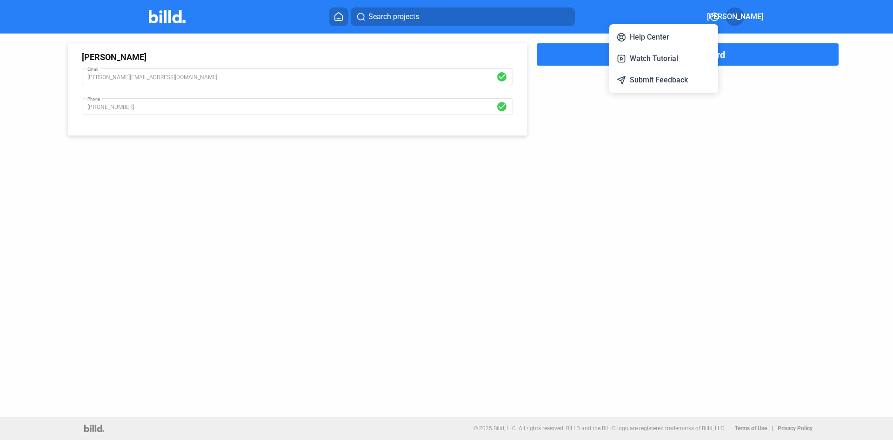
click at [737, 14] on div at bounding box center [446, 220] width 893 height 440
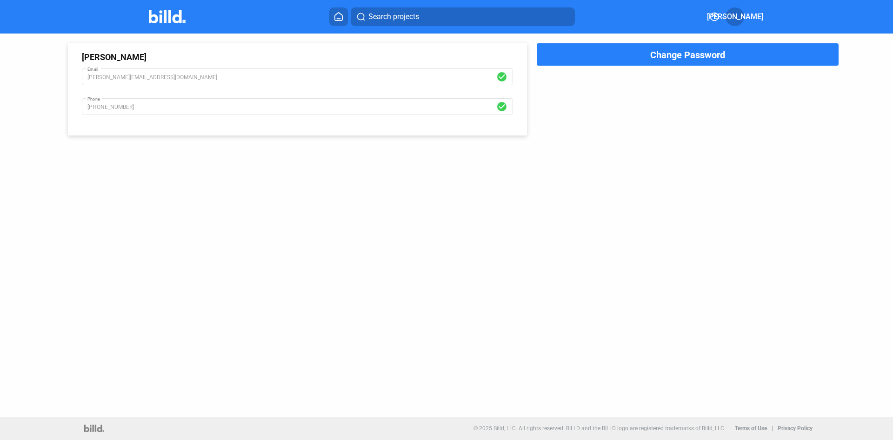
click at [737, 14] on span "JA" at bounding box center [735, 16] width 56 height 11
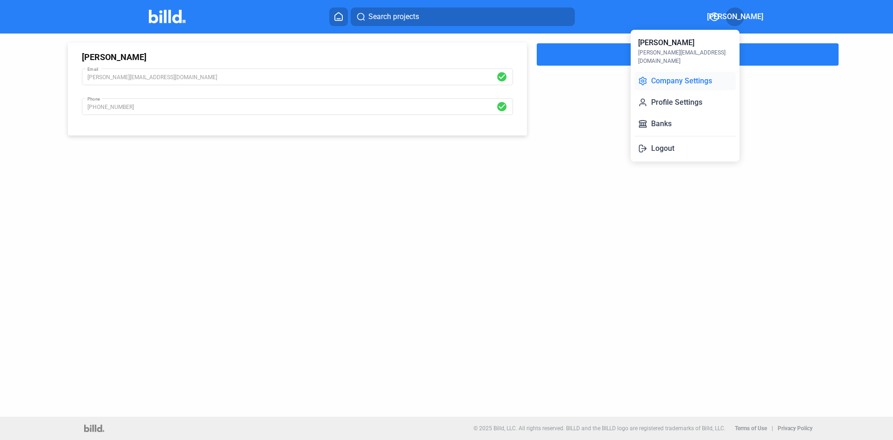
click at [681, 74] on button "Company Settings" at bounding box center [684, 81] width 101 height 19
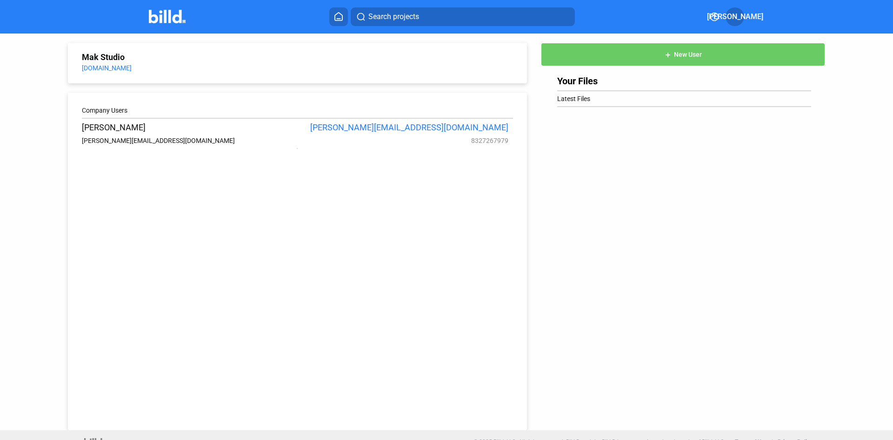
click at [334, 19] on icon at bounding box center [338, 16] width 9 height 9
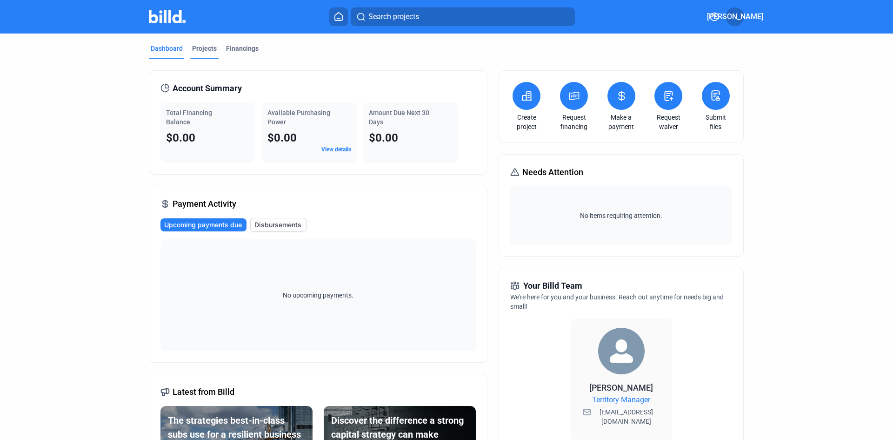
click at [197, 44] on div "Projects" at bounding box center [204, 48] width 25 height 9
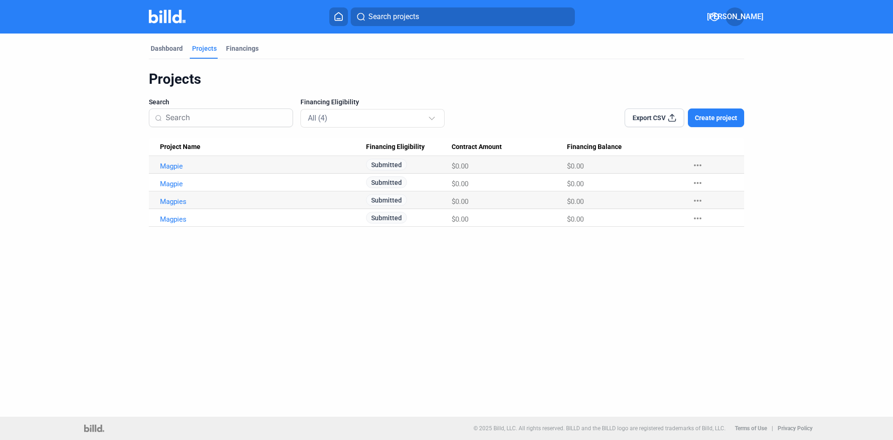
click at [708, 117] on span "Create project" at bounding box center [716, 117] width 42 height 9
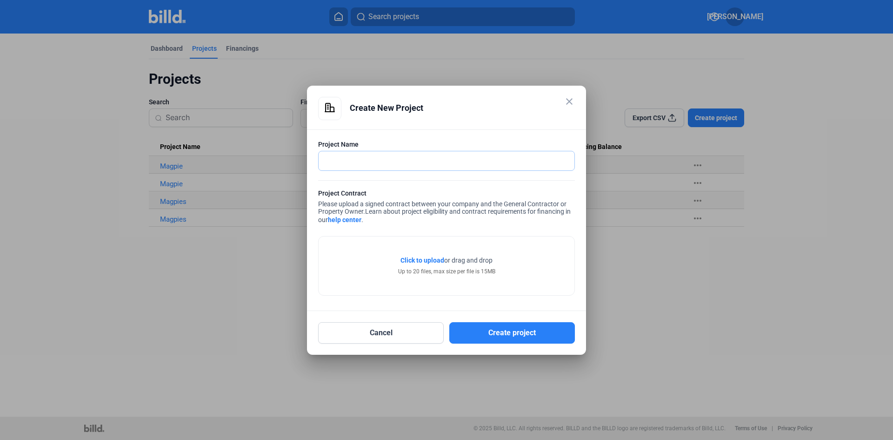
click at [450, 163] on input "text" at bounding box center [442, 160] width 246 height 19
type input "Caribe Royal"
click at [425, 259] on span "Click to upload" at bounding box center [422, 259] width 44 height 7
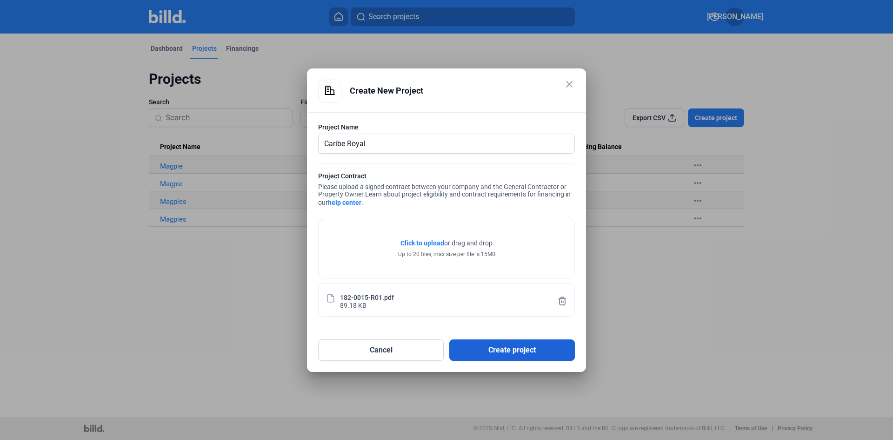
click at [541, 347] on button "Create project" at bounding box center [512, 349] width 126 height 21
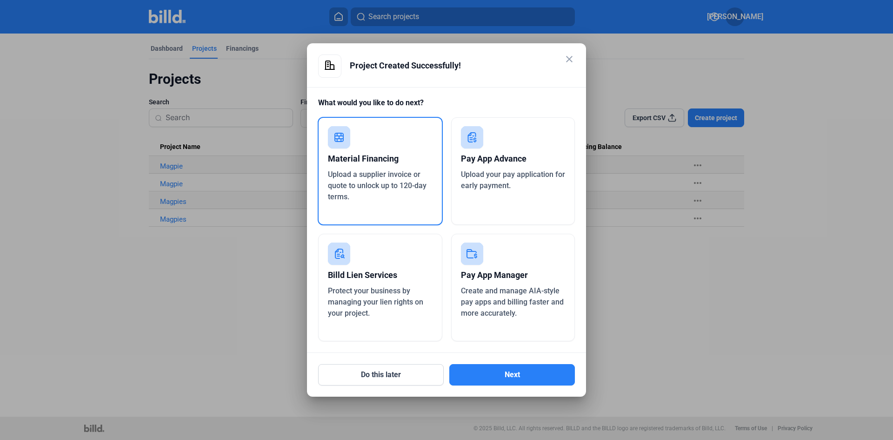
click at [531, 191] on div "Pay App Advance Upload your pay application for early payment." at bounding box center [513, 170] width 124 height 107
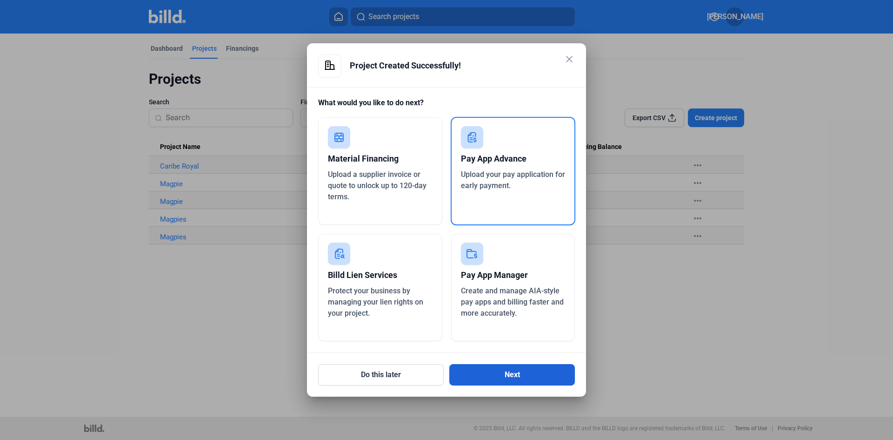
click at [512, 375] on button "Next" at bounding box center [512, 374] width 126 height 21
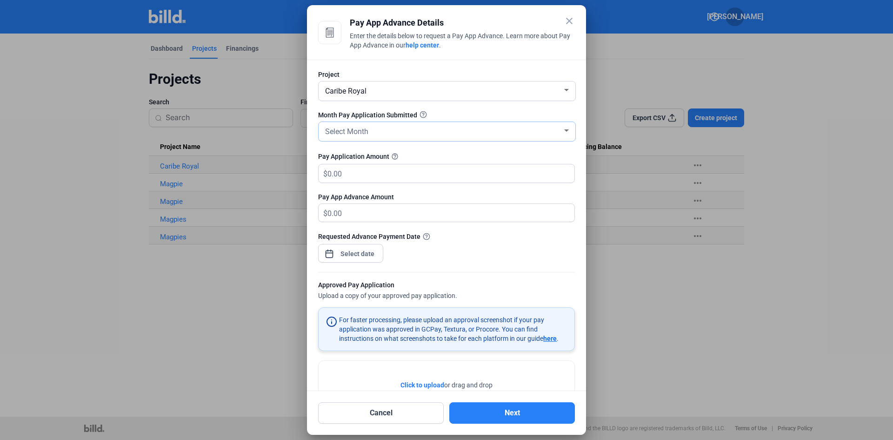
click at [392, 127] on div "Select Month" at bounding box center [442, 130] width 239 height 13
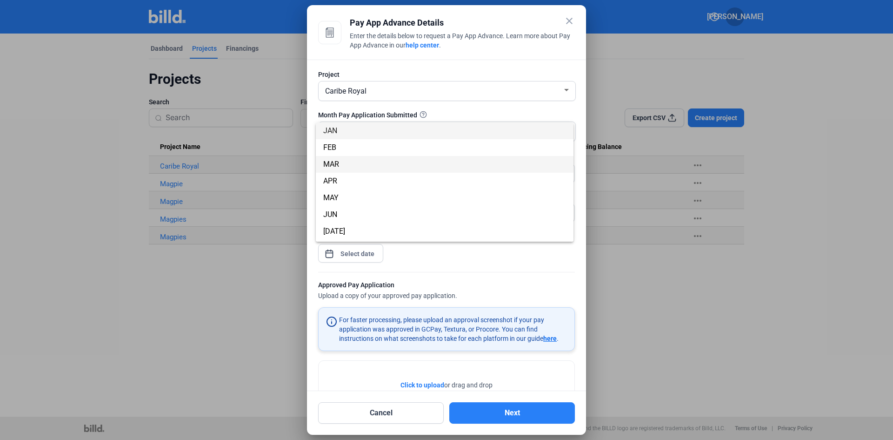
click at [390, 166] on span "MAR" at bounding box center [444, 164] width 243 height 17
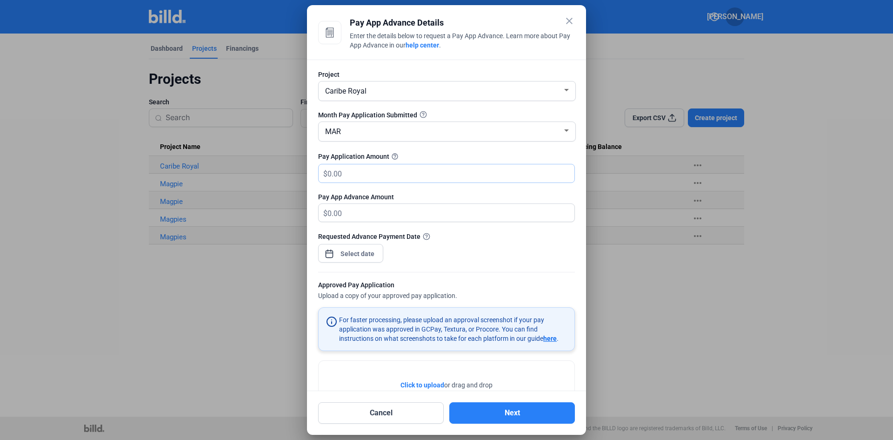
click at [392, 172] on input "text" at bounding box center [445, 173] width 236 height 18
click at [418, 383] on span "Click to upload" at bounding box center [422, 384] width 44 height 7
click at [331, 170] on input "text" at bounding box center [445, 173] width 236 height 18
type input "1"
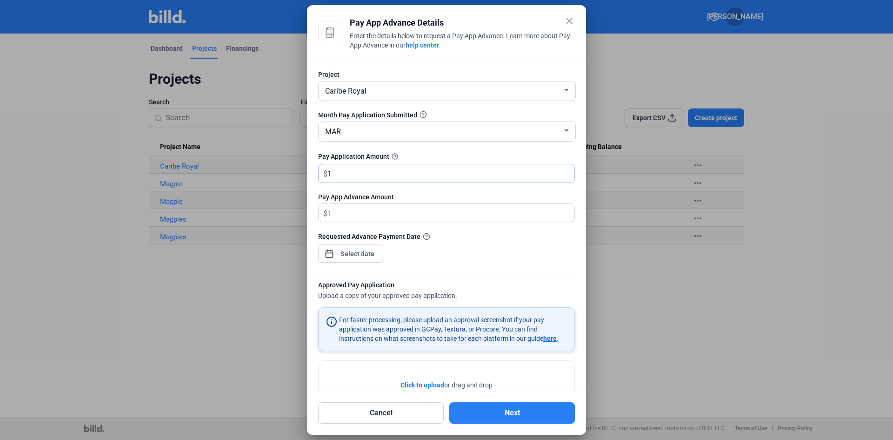
type input "1.00"
type input "17"
type input "17.00"
type input "170"
type input "170.00"
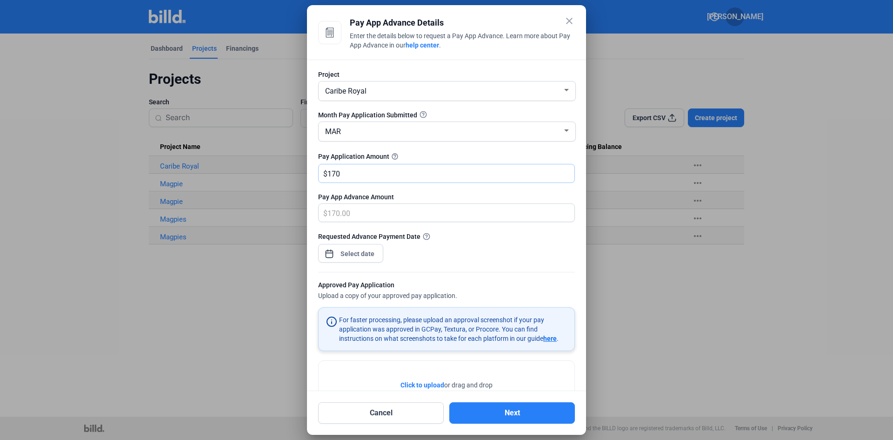
type input "1705"
type input "1,705.00"
type input "1,7052"
type input "17,052.00"
type input "17,052.5"
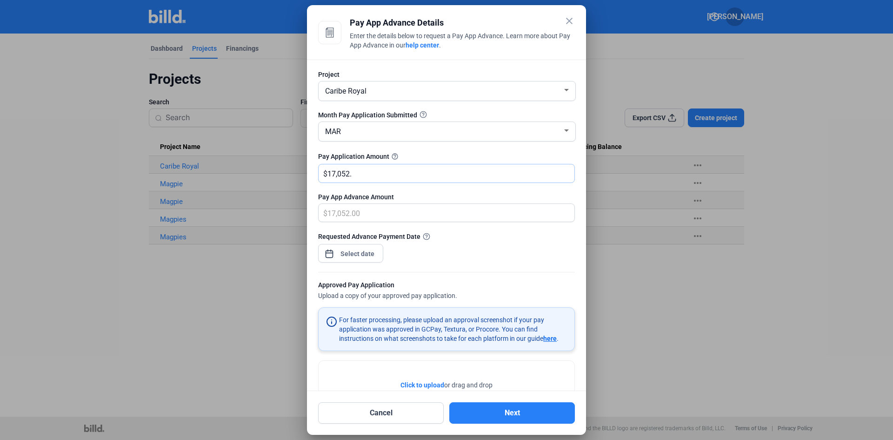
type input "17,052.50"
click at [360, 257] on div "close Pay App Advance Details Enter the details below to request a Pay App Adva…" at bounding box center [446, 220] width 893 height 440
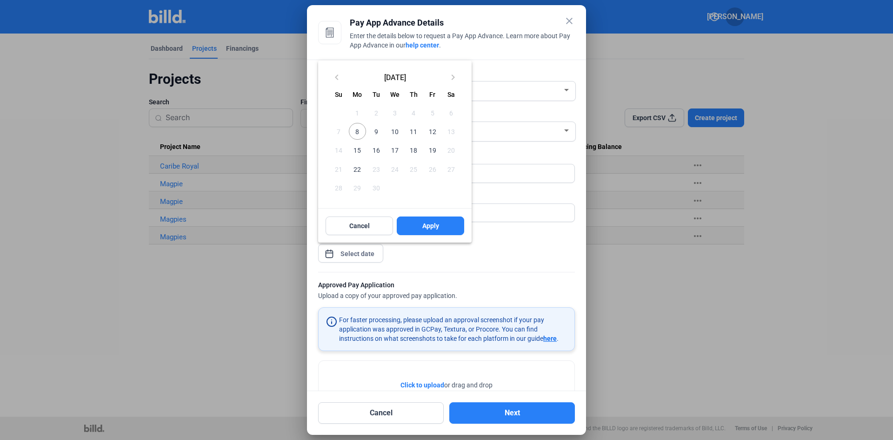
click at [394, 129] on span "10" at bounding box center [395, 131] width 17 height 17
click at [430, 226] on span "Apply" at bounding box center [430, 225] width 17 height 9
type input "Sep 10, 2025"
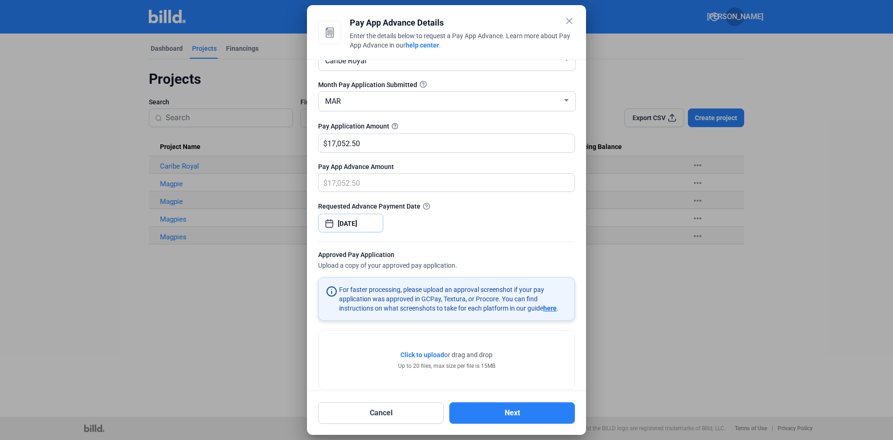
scroll to position [45, 0]
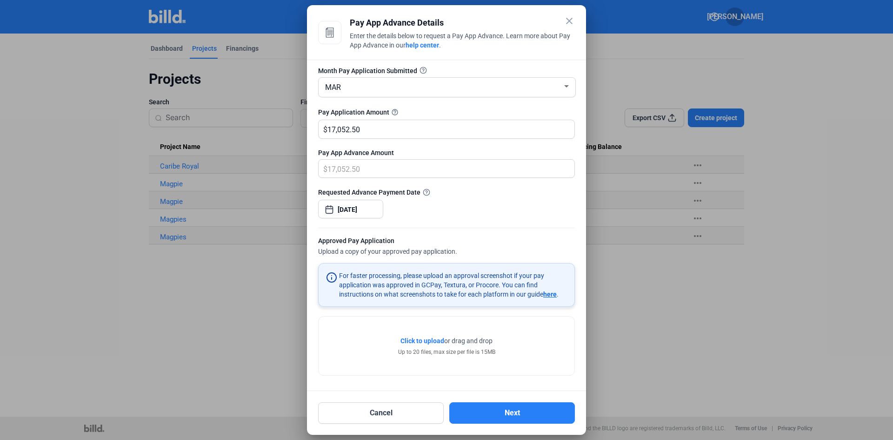
click at [418, 340] on span "Click to upload" at bounding box center [422, 340] width 44 height 7
click at [528, 411] on button "Next" at bounding box center [512, 412] width 126 height 21
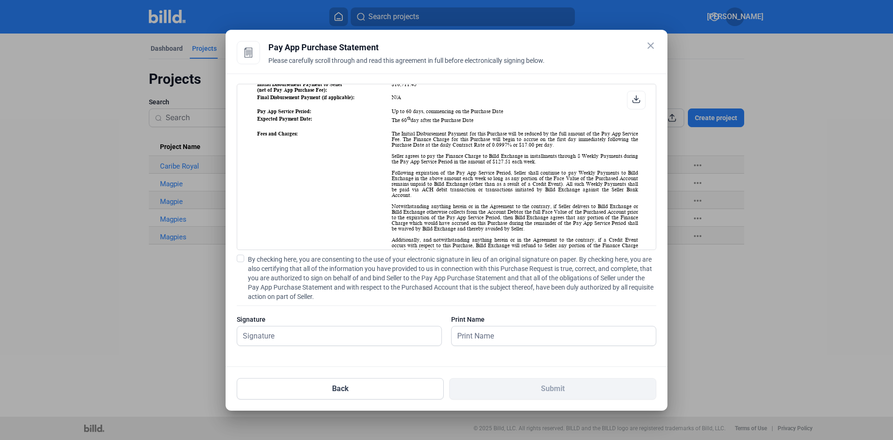
scroll to position [233, 0]
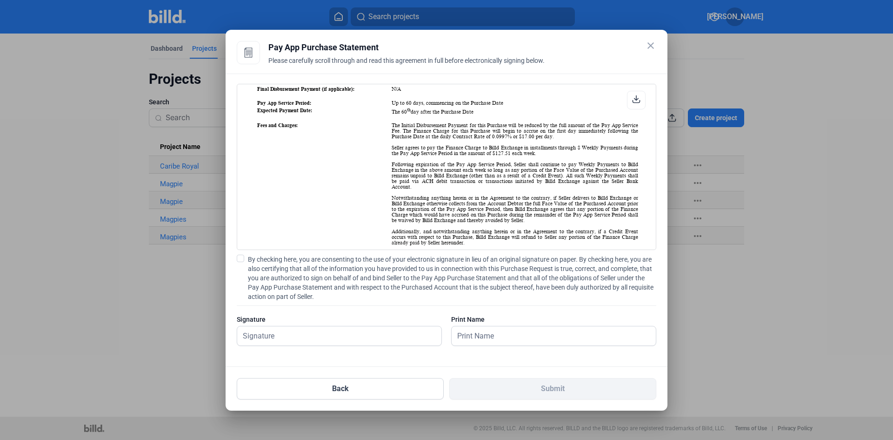
click at [242, 257] on span at bounding box center [240, 257] width 7 height 7
click at [0, 0] on input "By checking here, you are consenting to the use of your electronic signature in…" at bounding box center [0, 0] width 0 height 0
click at [280, 342] on input "text" at bounding box center [334, 335] width 194 height 19
type input "Jose Aguilar"
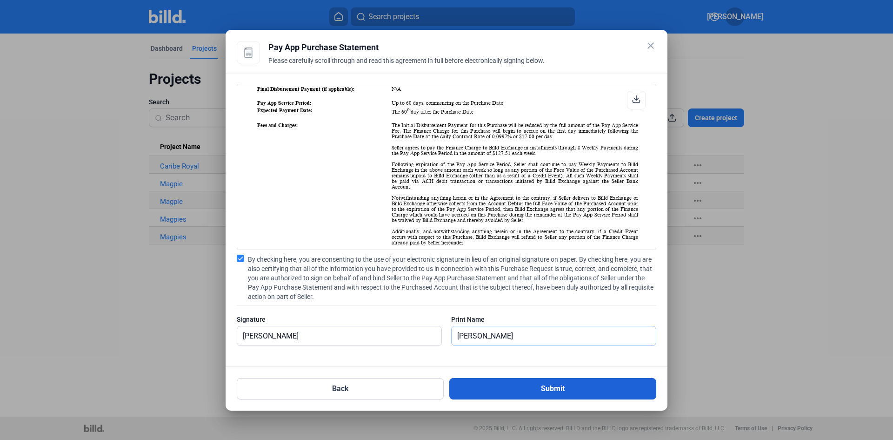
type input "Jose Aguilar"
click at [555, 386] on button "Submit" at bounding box center [552, 388] width 207 height 21
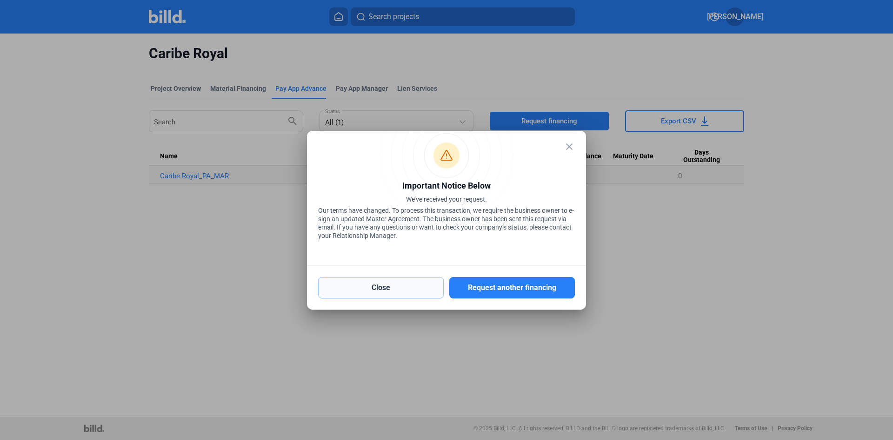
click at [397, 293] on button "Close" at bounding box center [381, 287] width 126 height 21
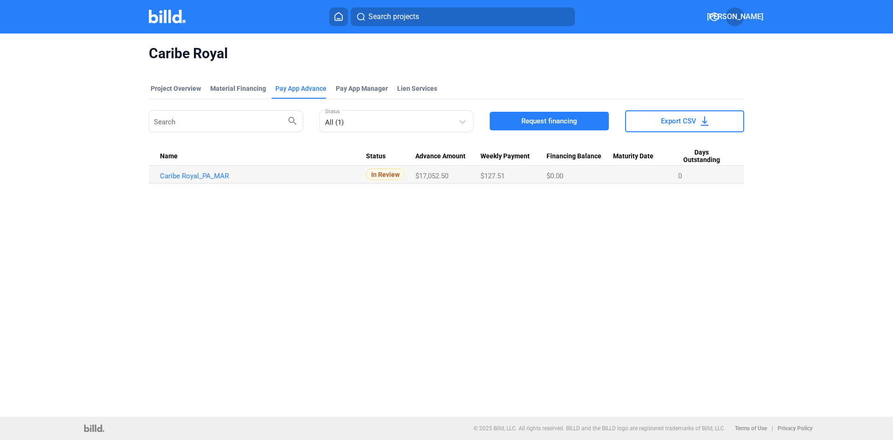
click at [332, 17] on button at bounding box center [338, 16] width 19 height 19
